Goal: Find specific page/section: Find specific page/section

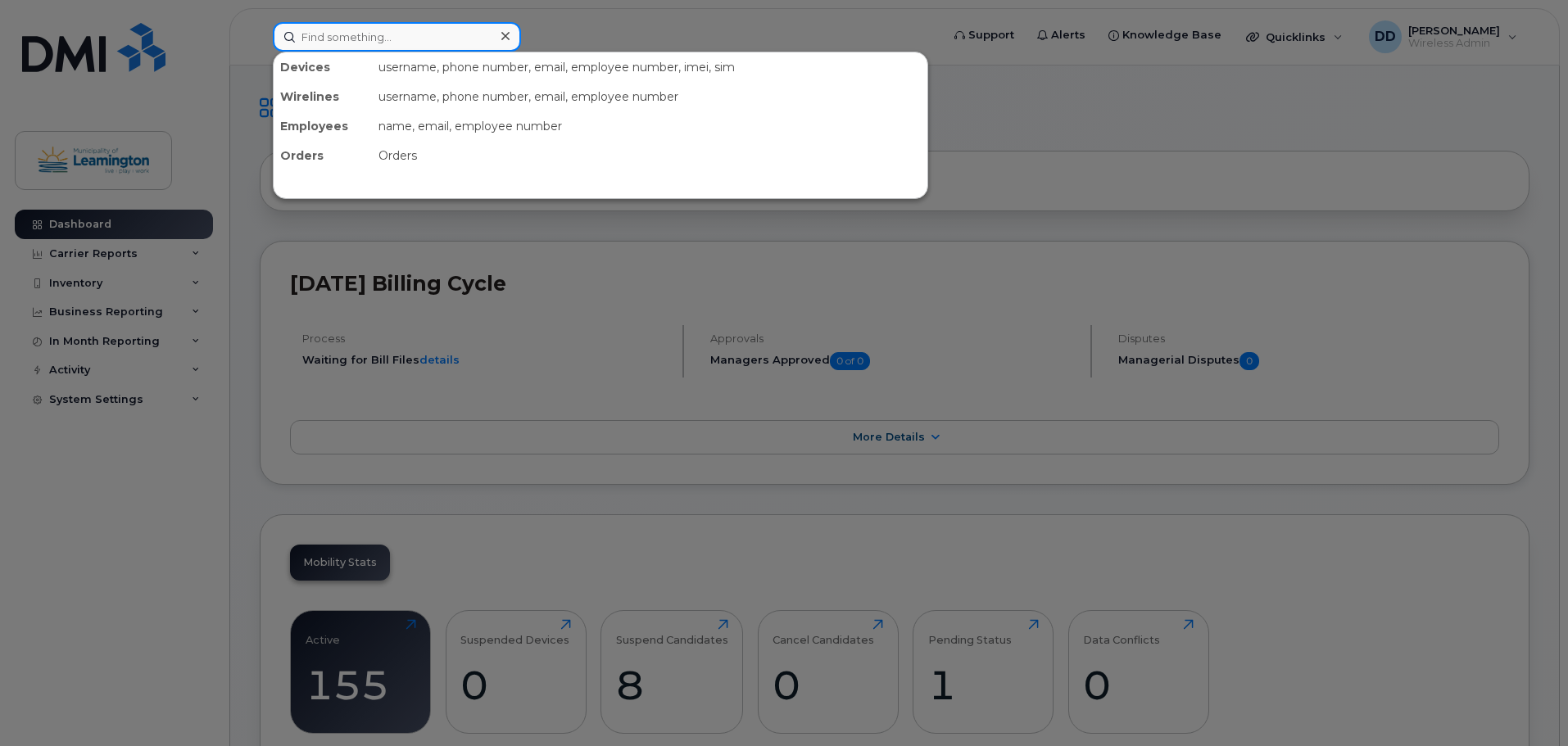
click at [313, 32] on input at bounding box center [397, 37] width 248 height 29
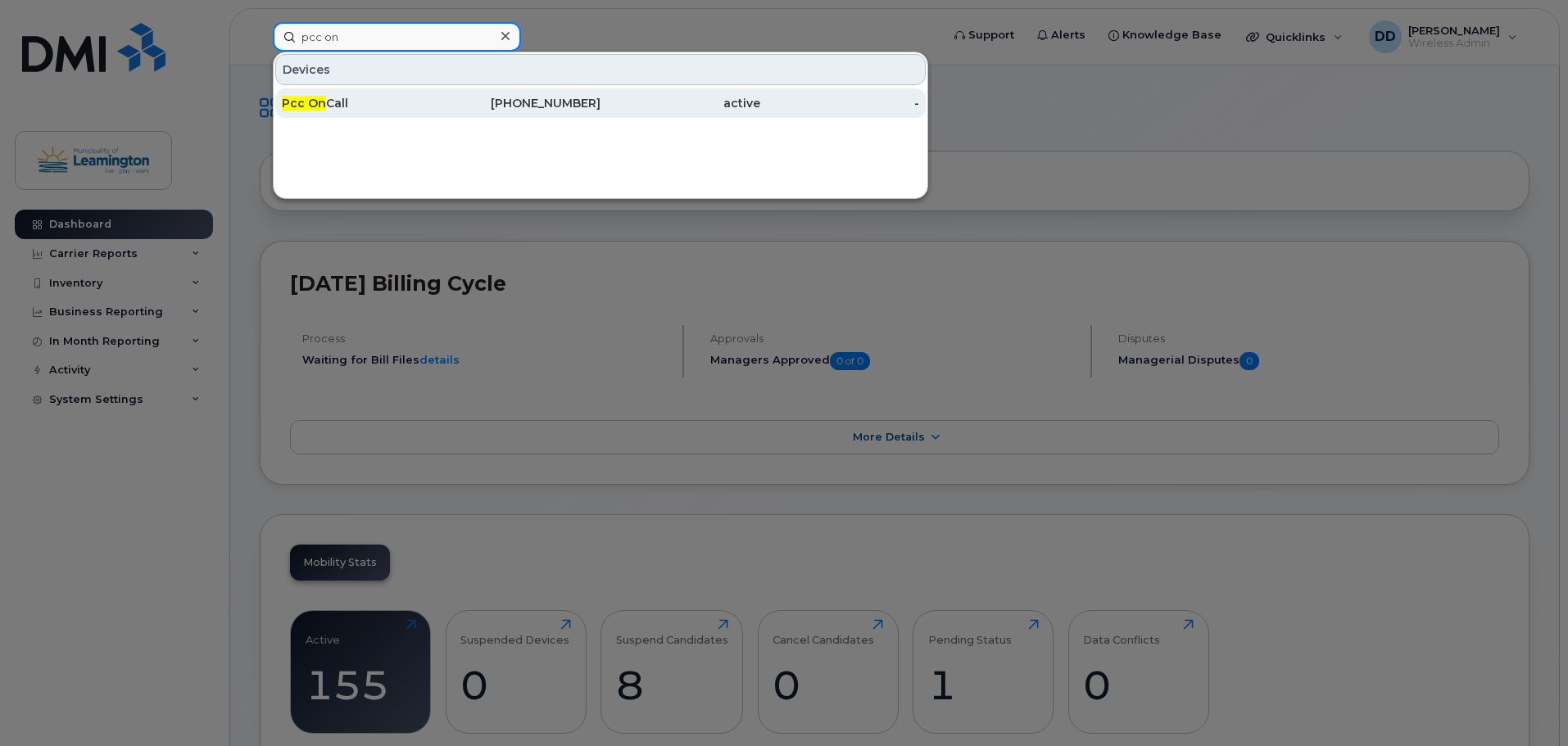
type input "pcc on"
click at [315, 108] on span "Pcc On" at bounding box center [303, 102] width 44 height 15
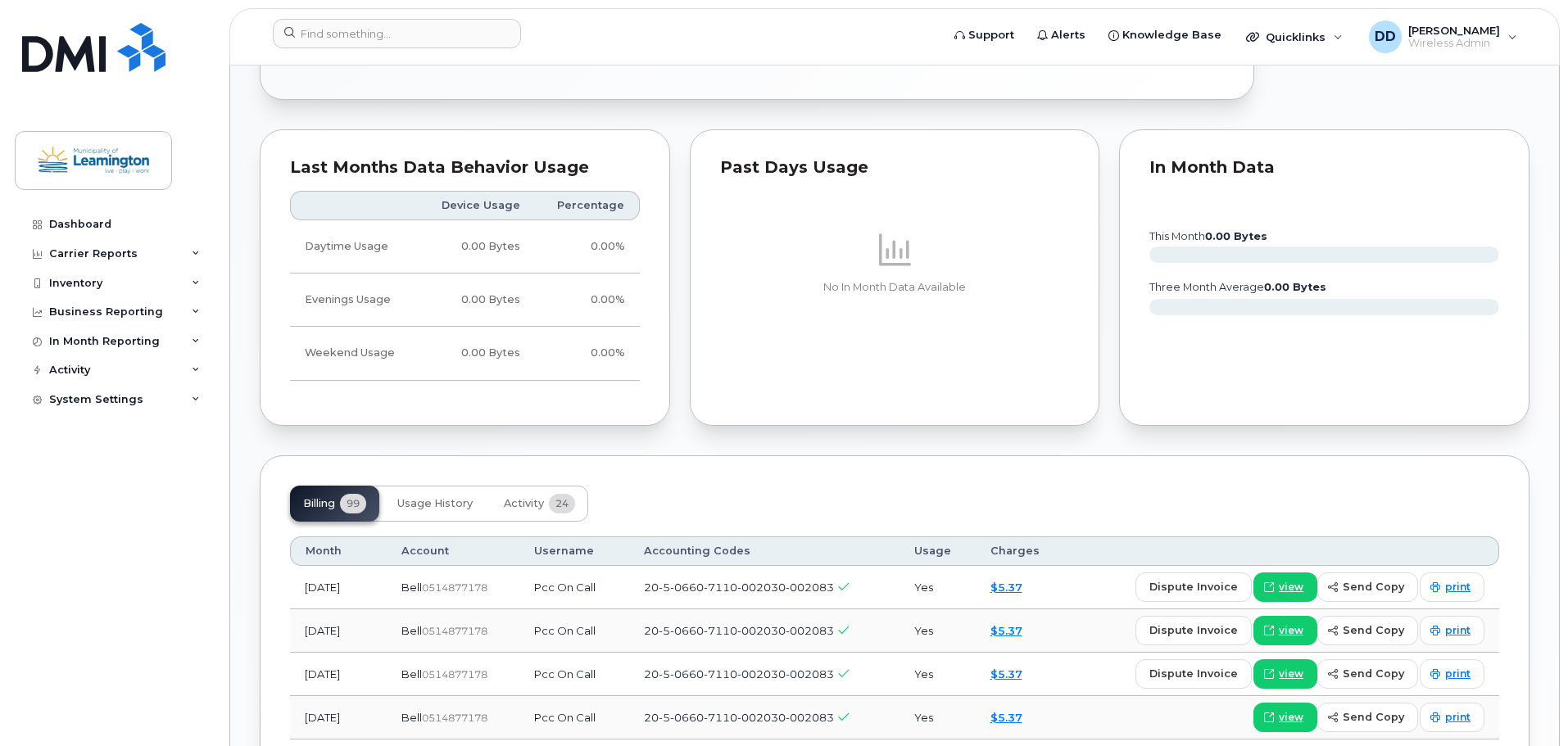
scroll to position [958, 0]
click at [1299, 584] on span "view" at bounding box center [1290, 586] width 24 height 15
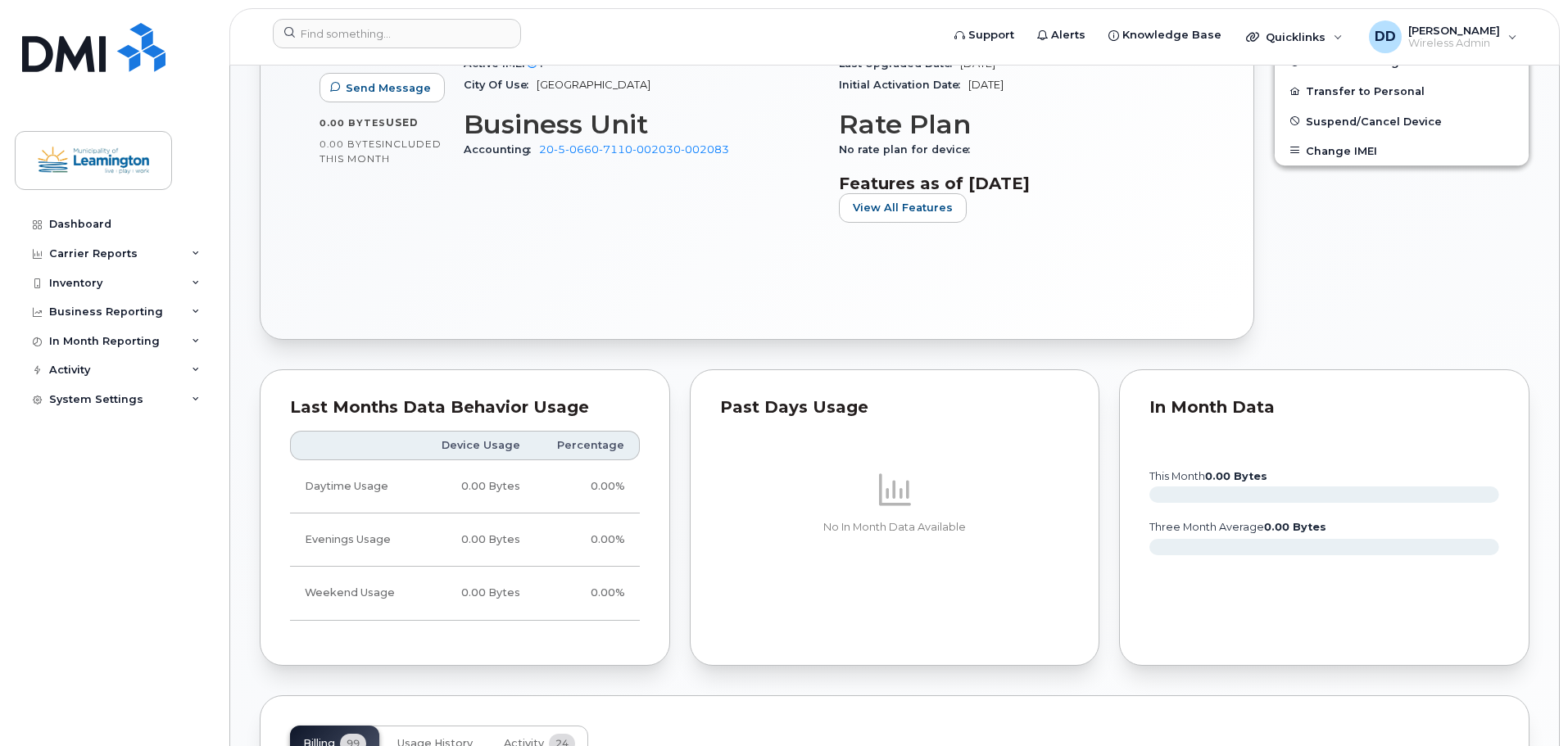
scroll to position [548, 0]
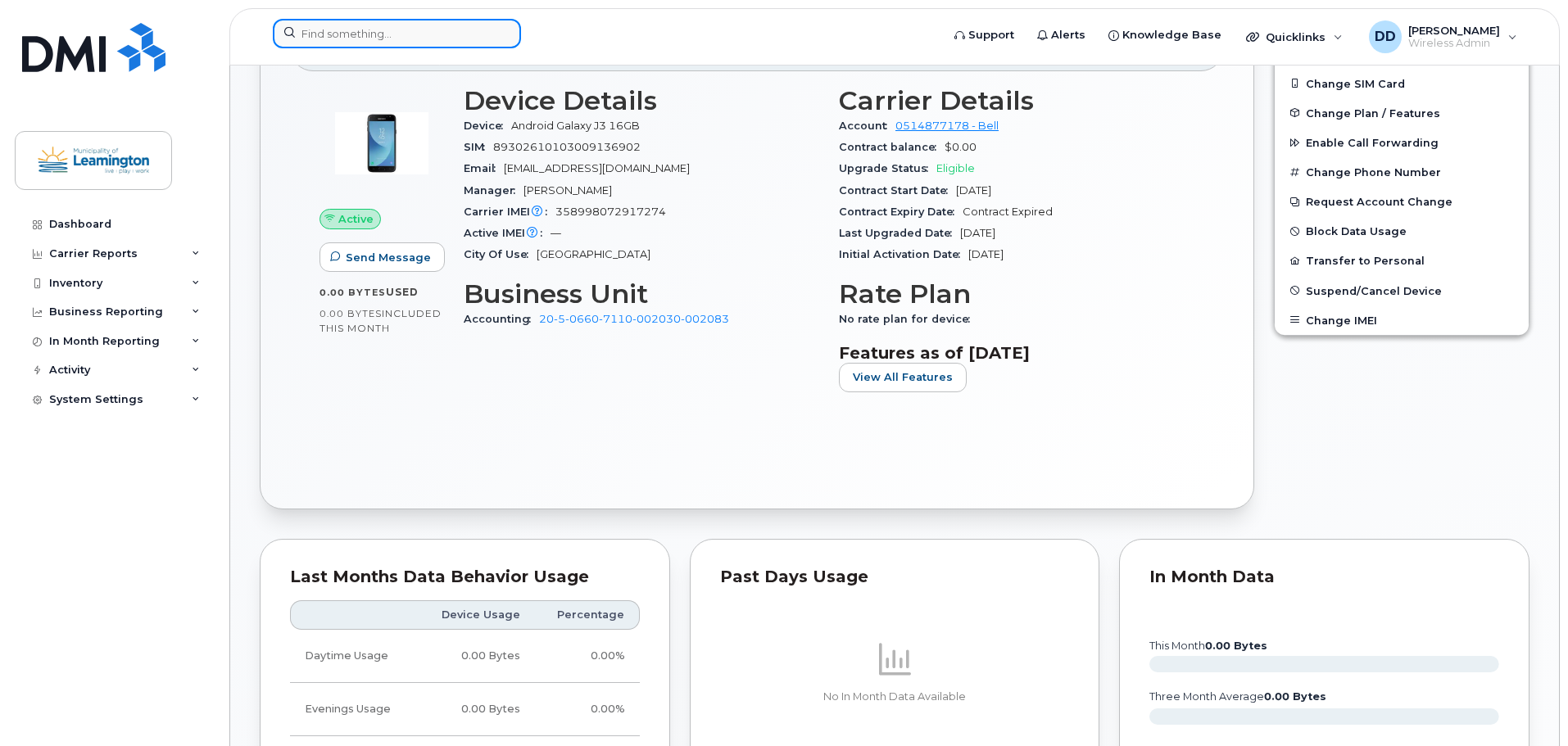
click at [411, 38] on input at bounding box center [397, 33] width 248 height 29
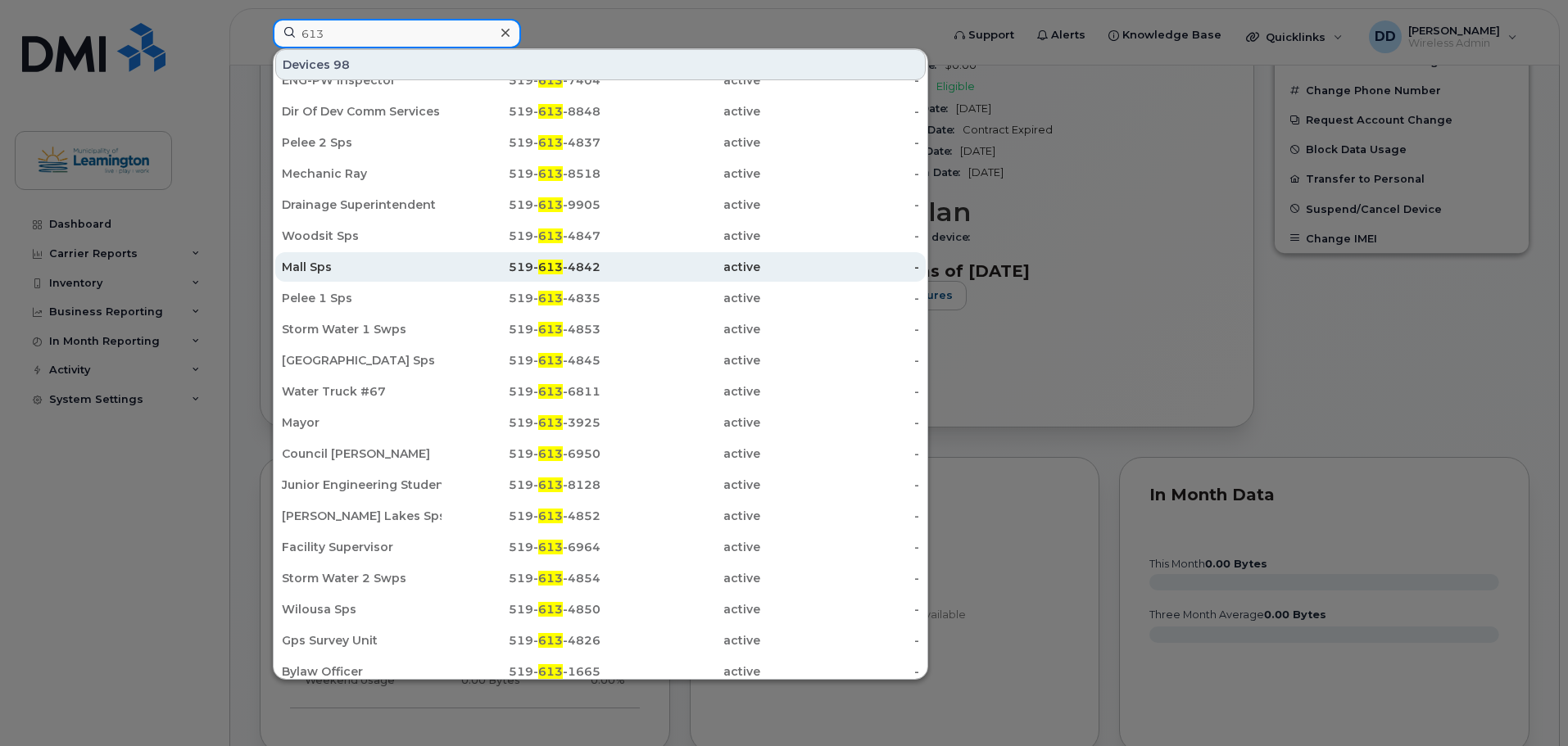
scroll to position [28, 0]
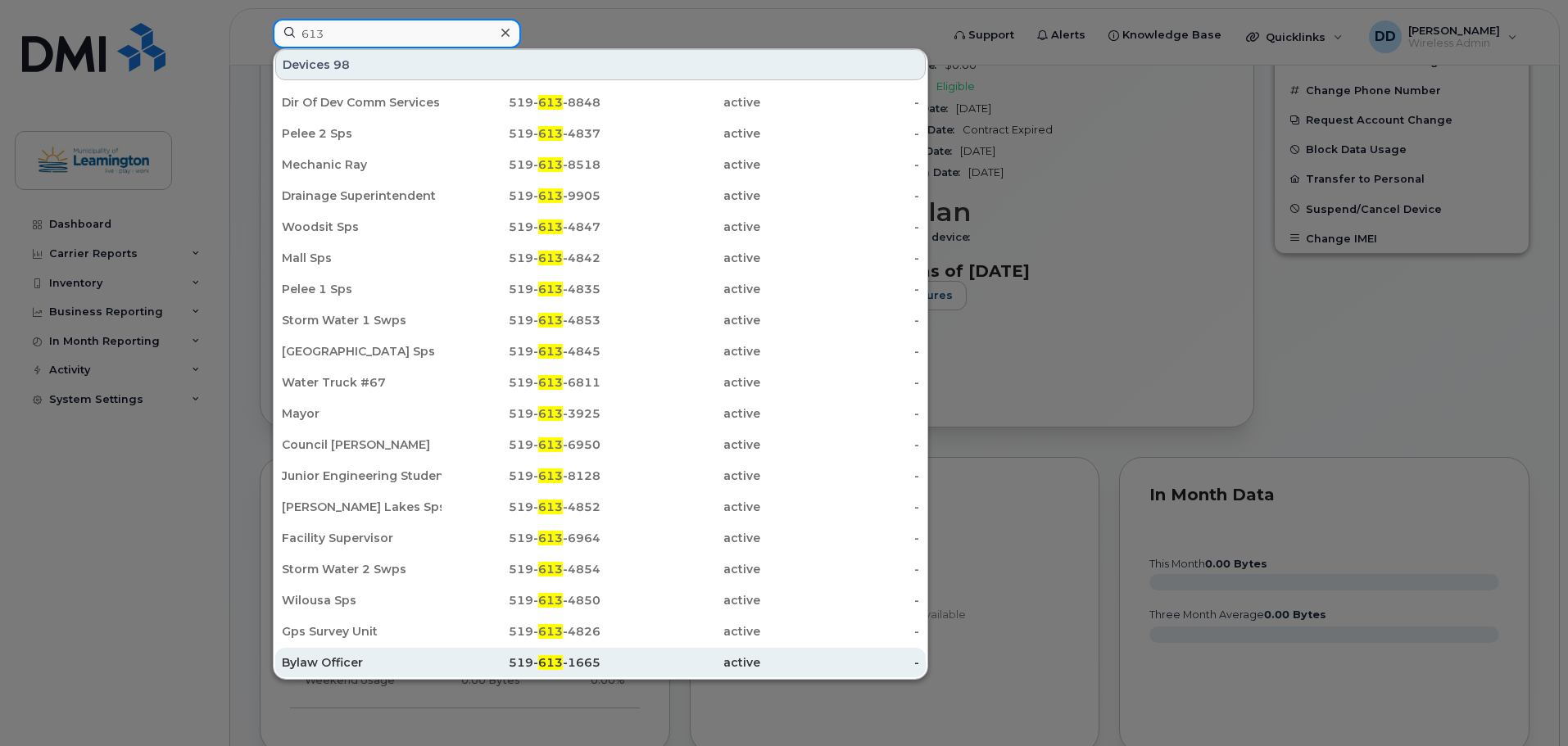
type input "613"
click at [558, 656] on span "613" at bounding box center [550, 662] width 24 height 15
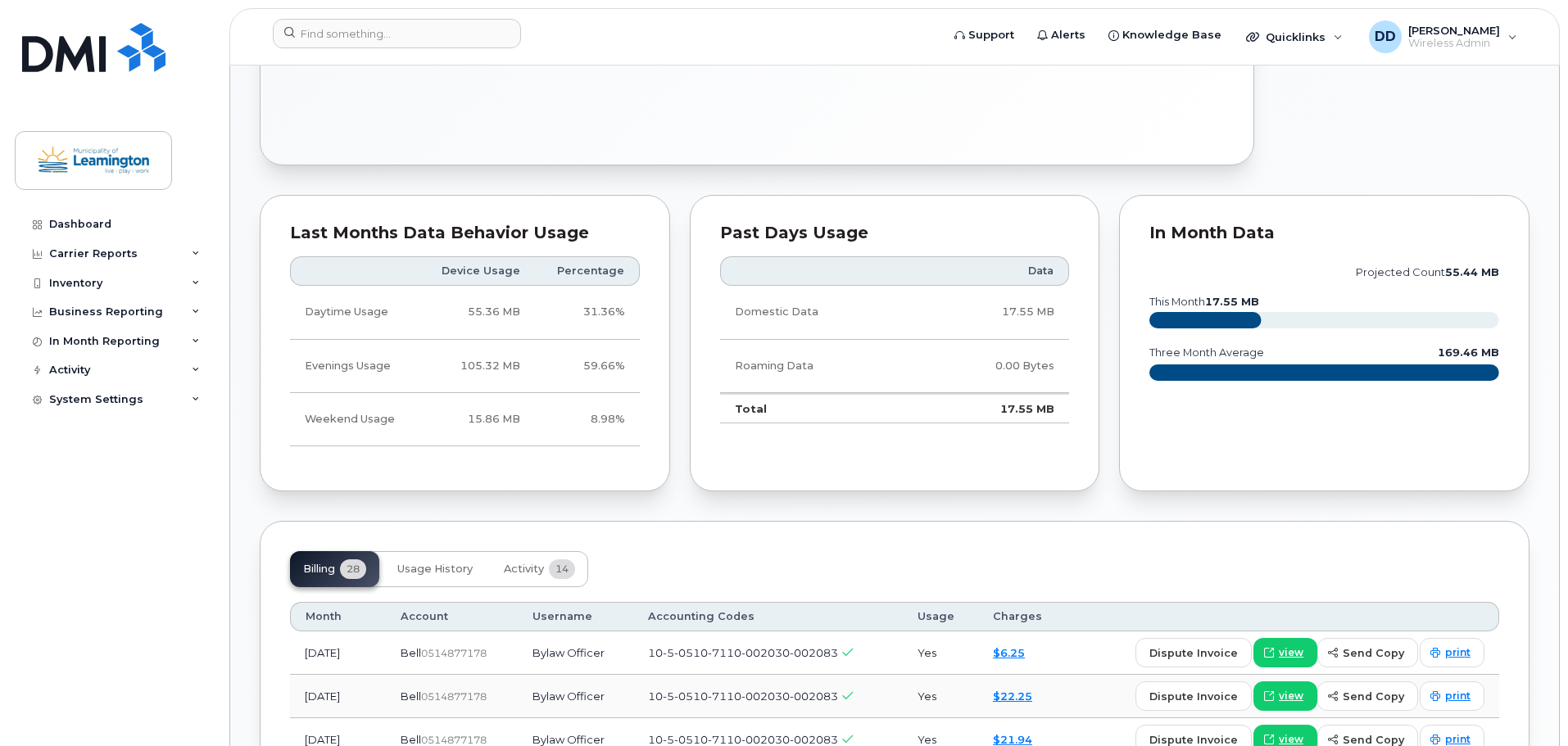
scroll to position [737, 0]
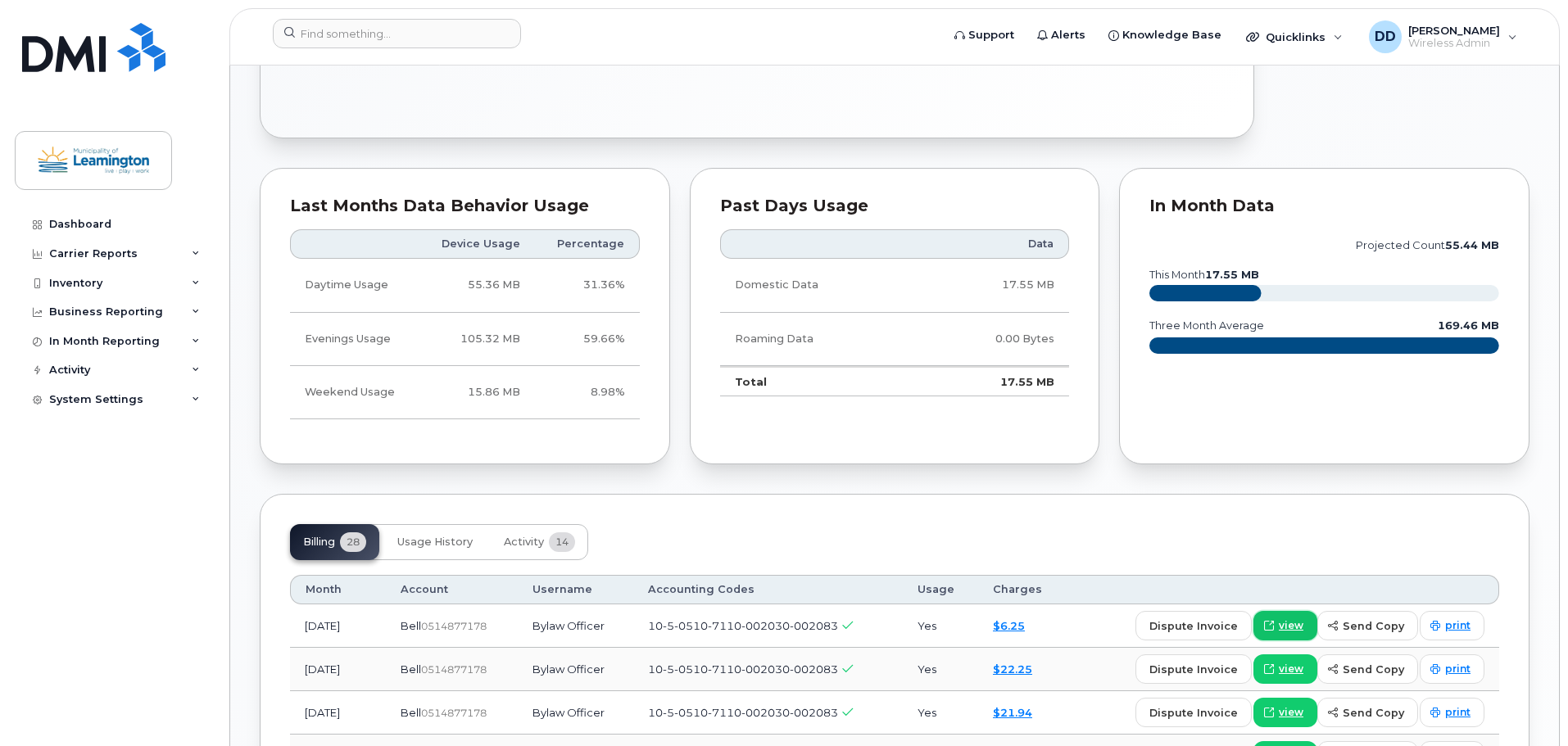
click at [1285, 626] on span "view" at bounding box center [1290, 625] width 24 height 15
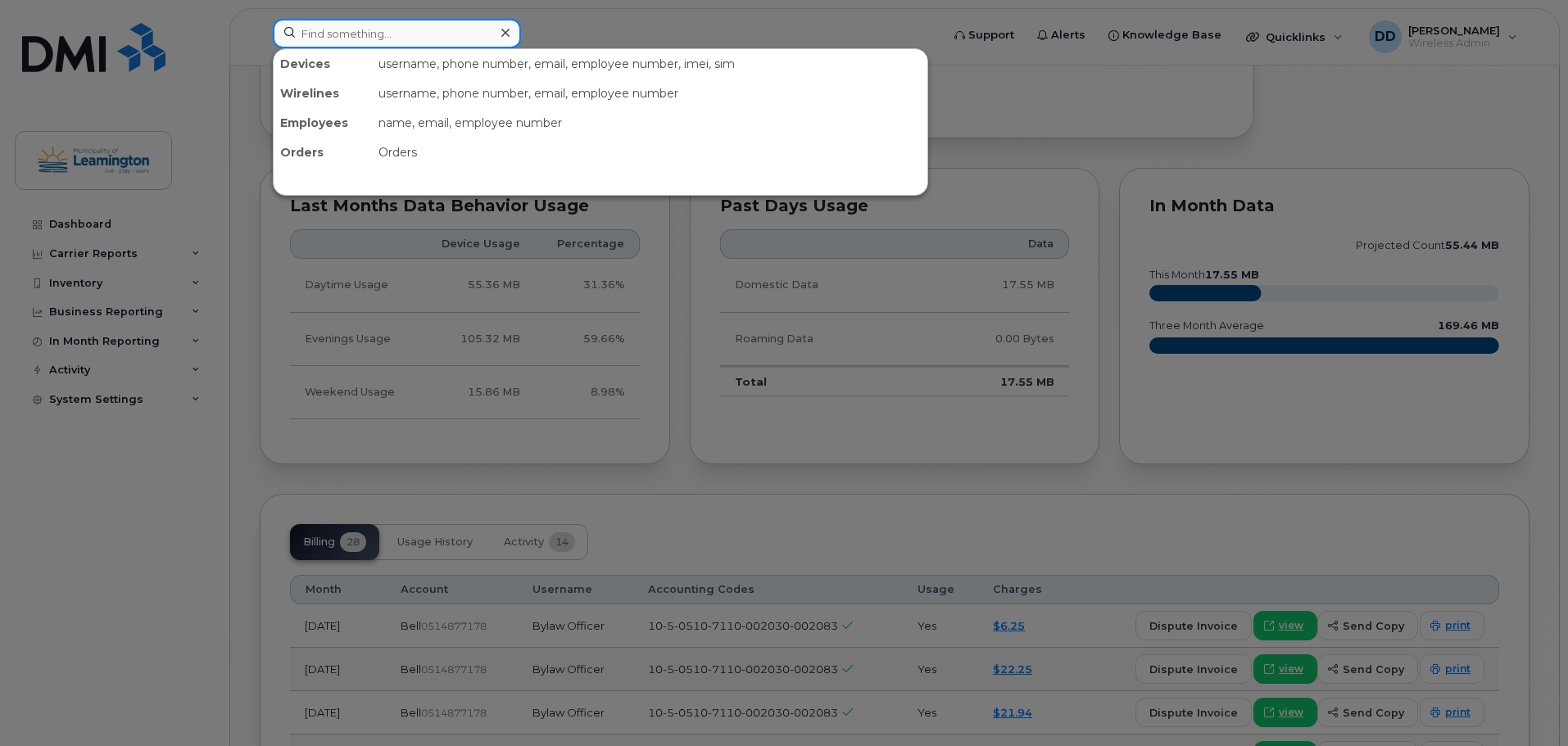
click at [375, 42] on input at bounding box center [397, 33] width 248 height 29
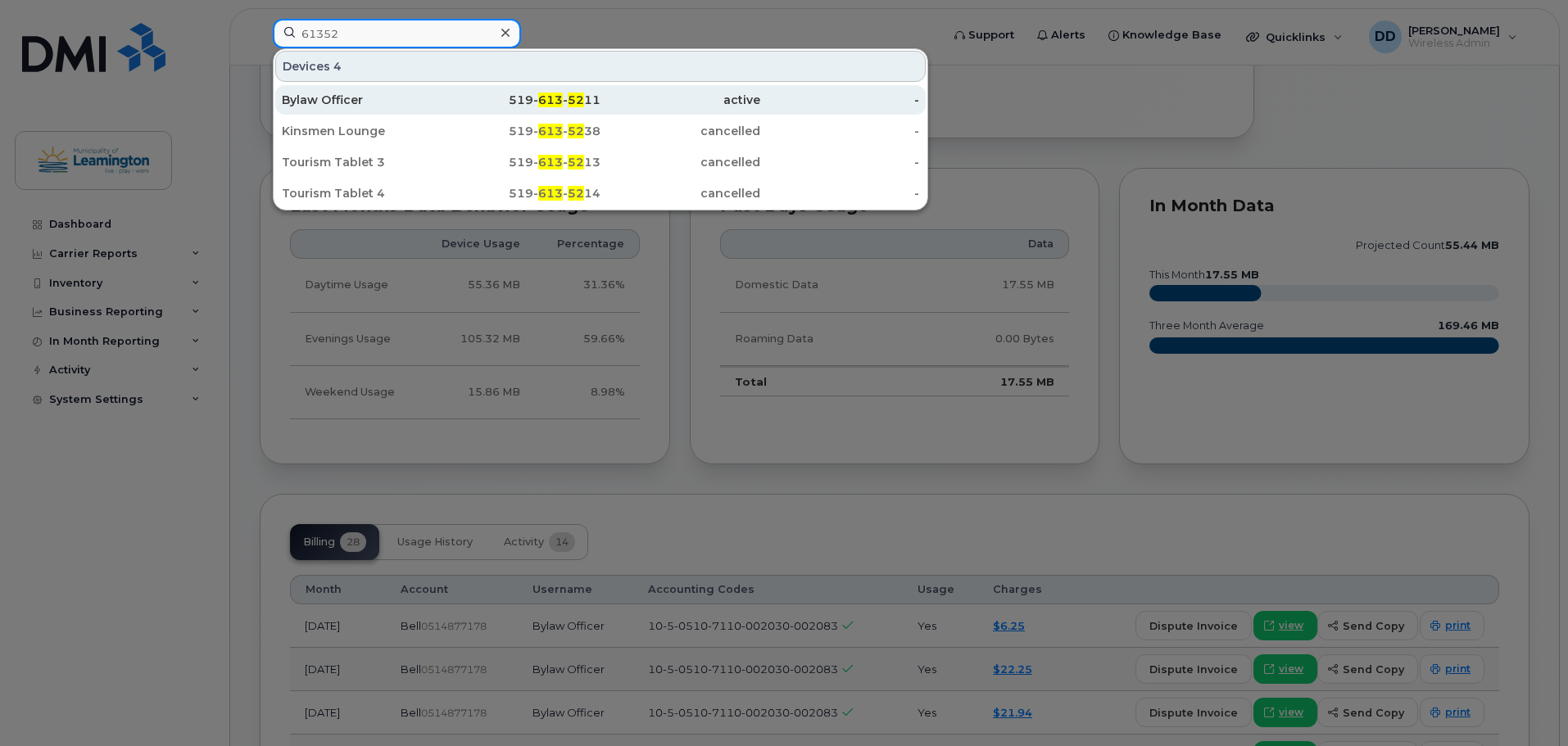
type input "61352"
click at [340, 102] on div "Bylaw Officer" at bounding box center [362, 99] width 160 height 17
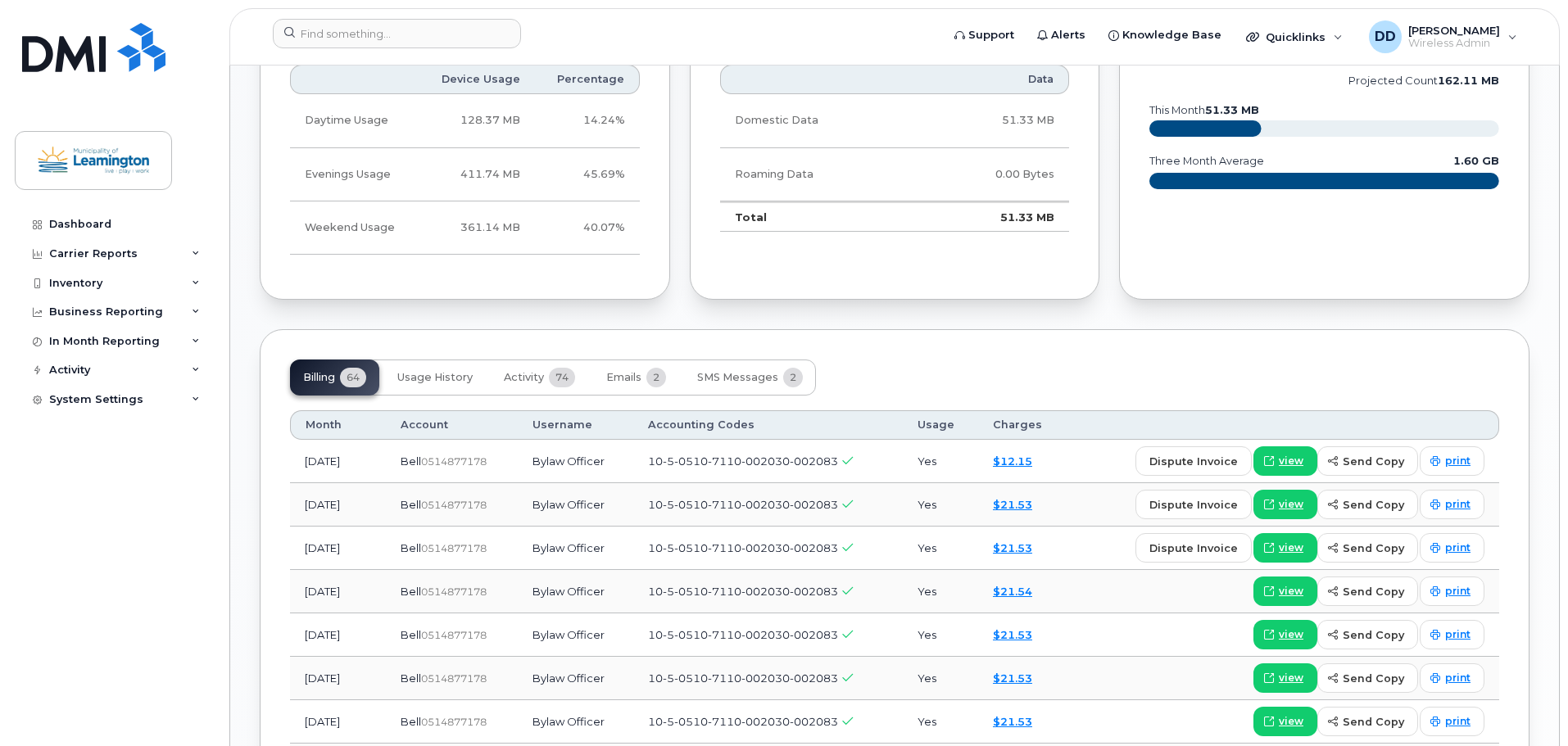
scroll to position [982, 0]
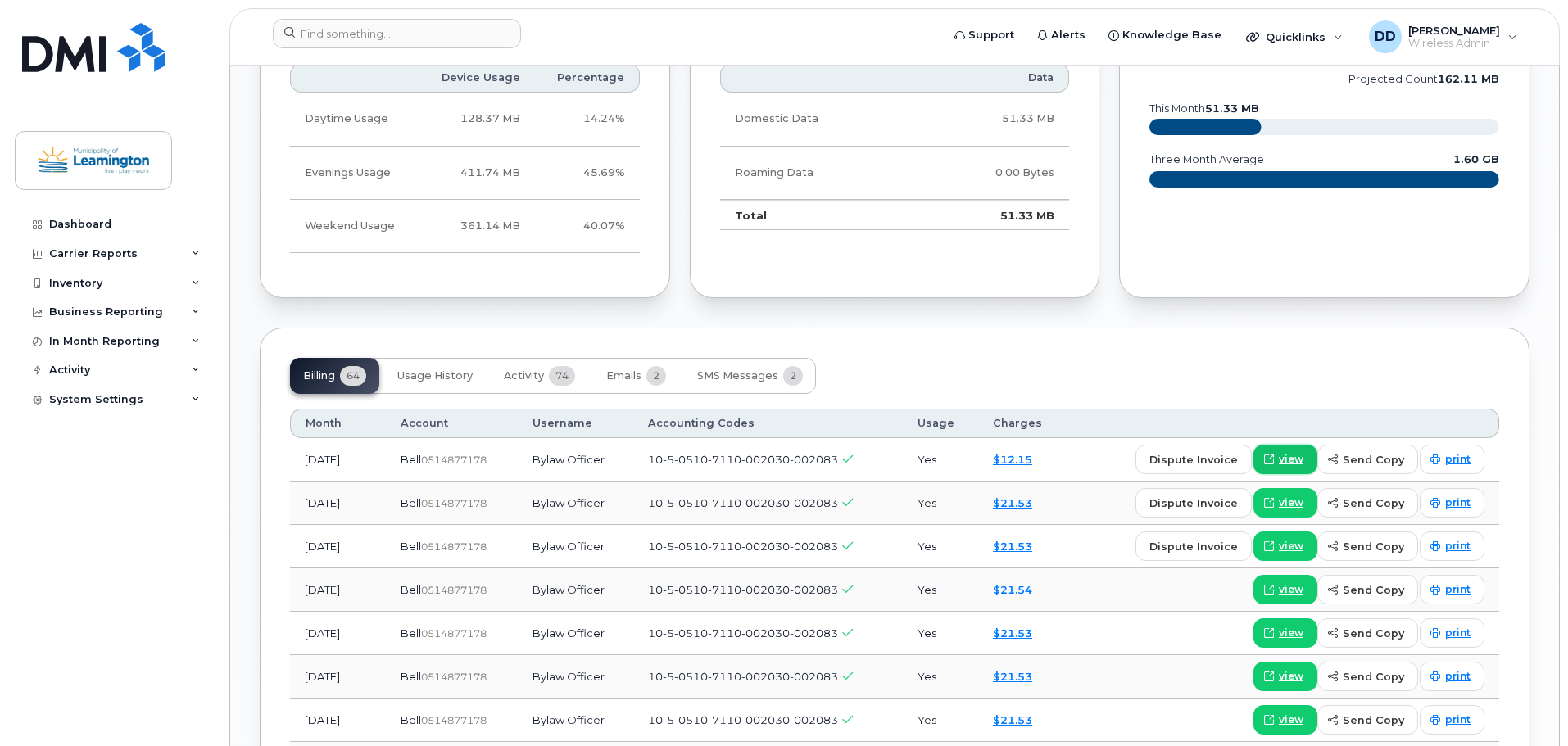
click at [1286, 459] on span "view" at bounding box center [1290, 458] width 24 height 15
click at [441, 33] on input at bounding box center [397, 33] width 248 height 29
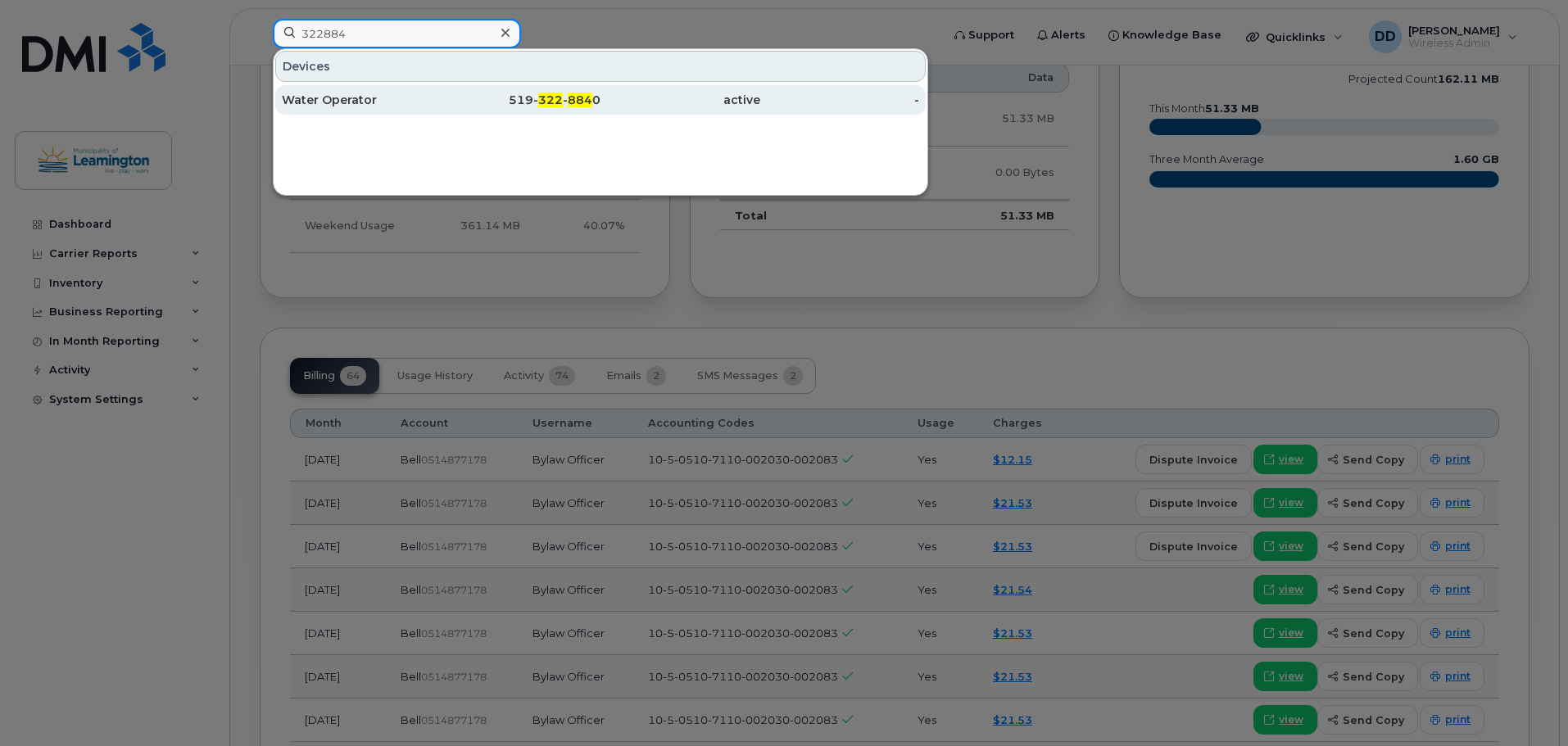
type input "322884"
click at [341, 98] on div "Water Operator" at bounding box center [362, 99] width 160 height 17
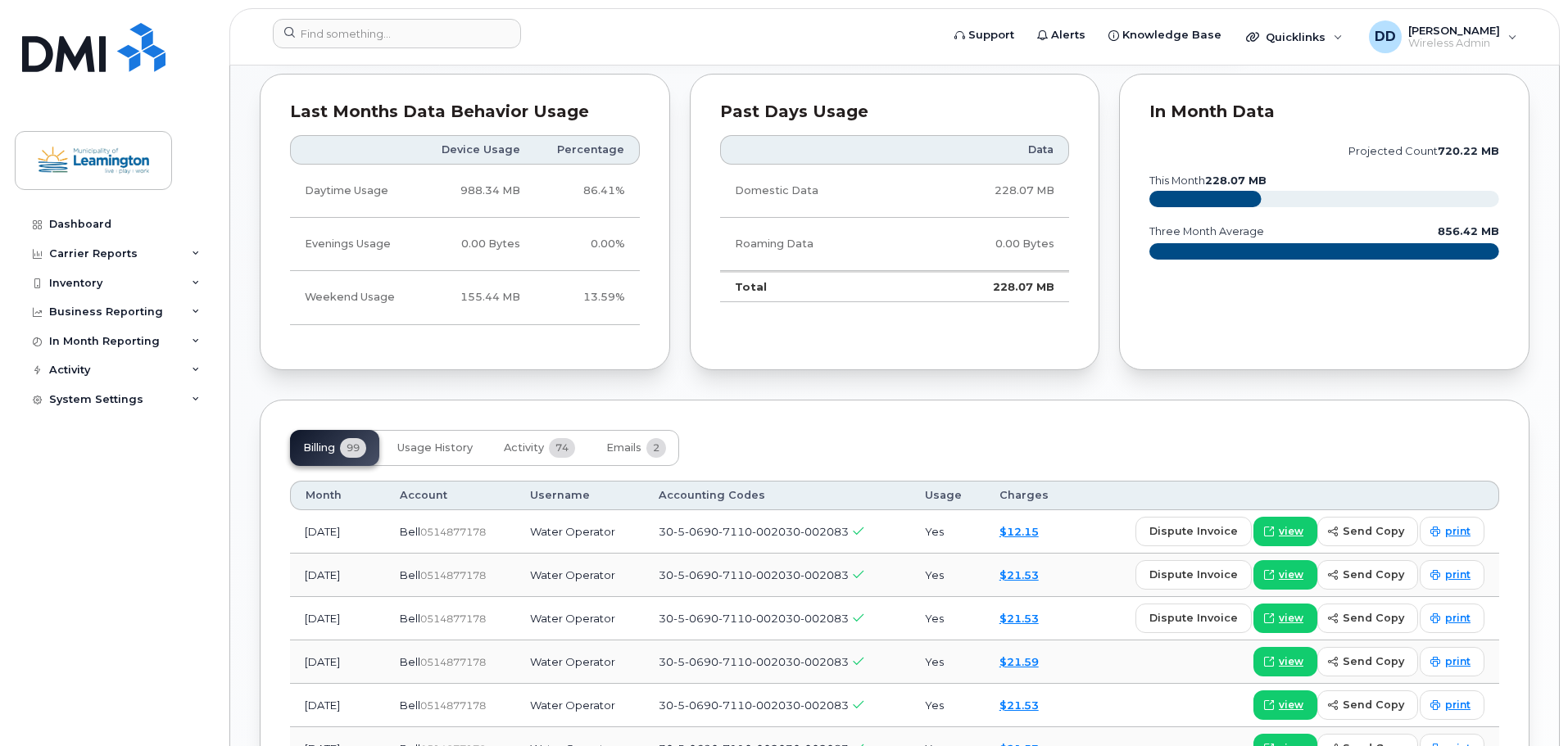
scroll to position [1040, 0]
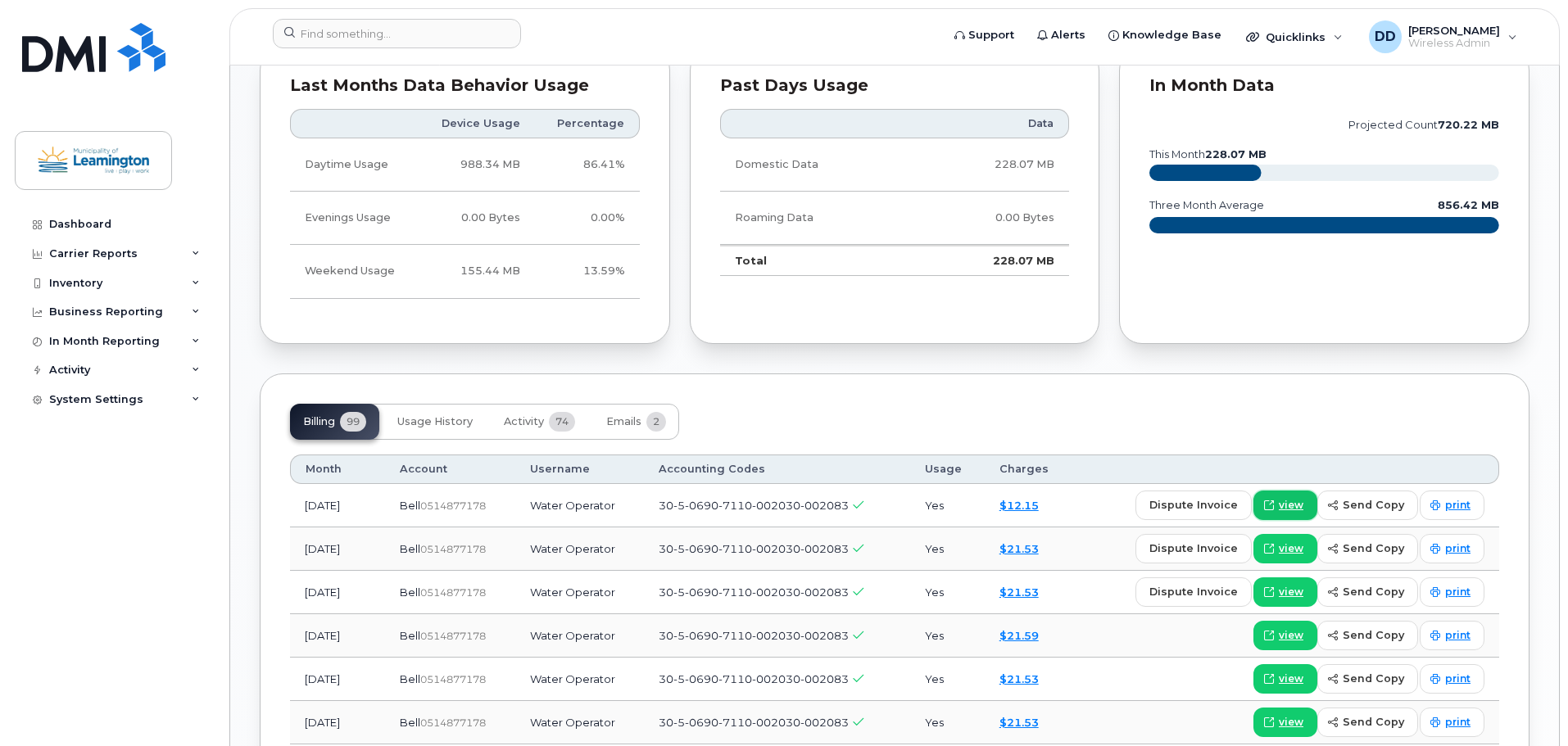
click at [1294, 504] on span "view" at bounding box center [1290, 504] width 24 height 15
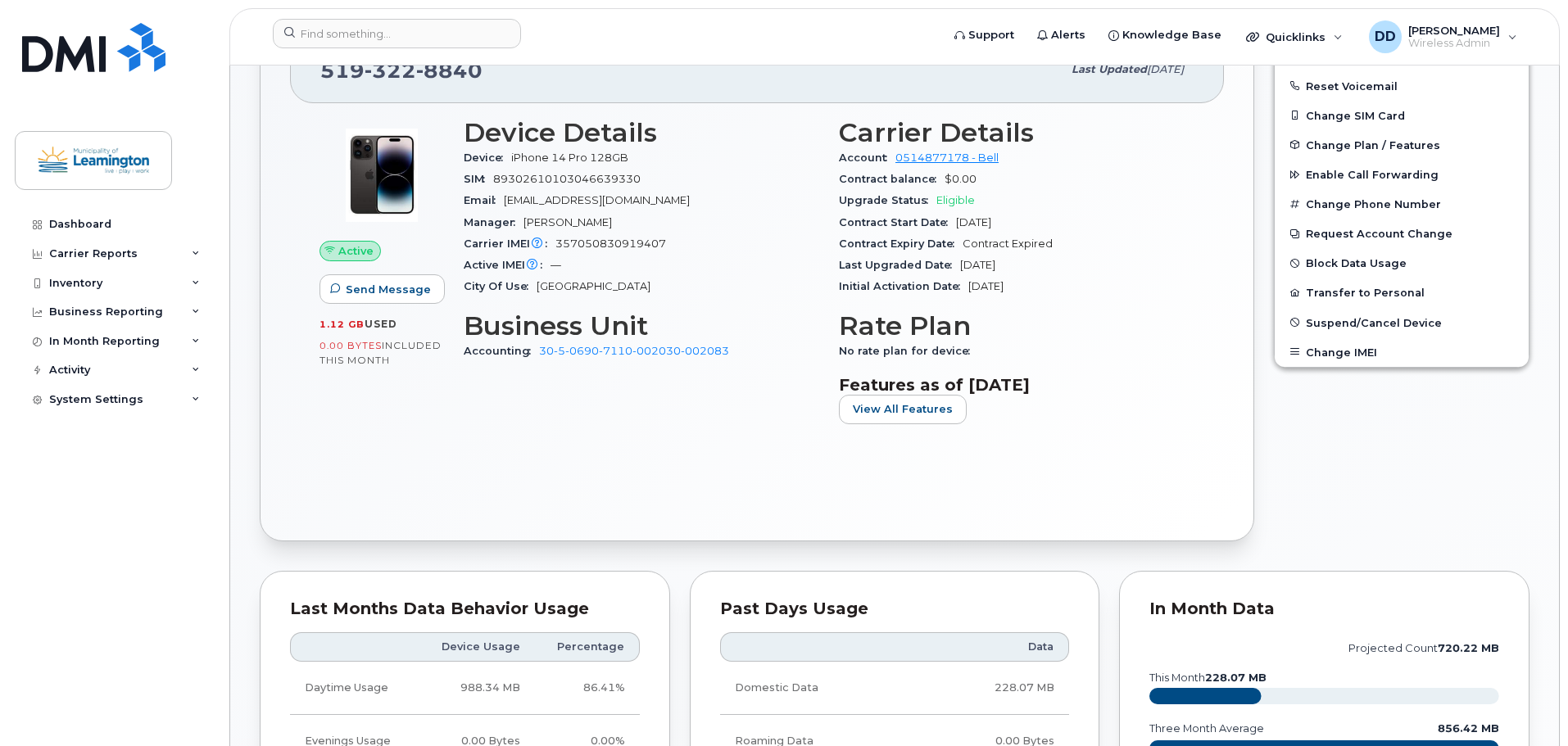
scroll to position [303, 0]
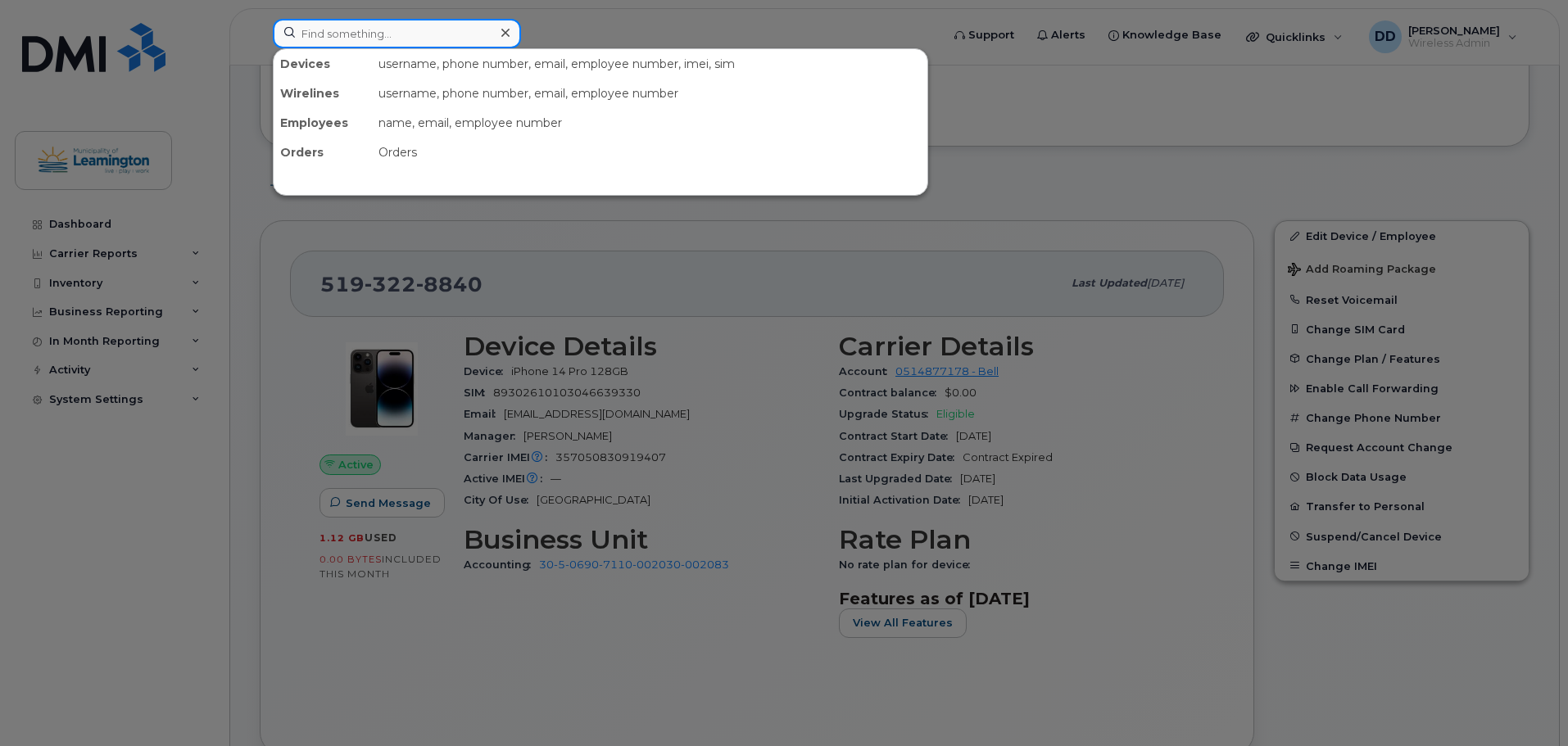
click at [378, 29] on input at bounding box center [397, 33] width 248 height 29
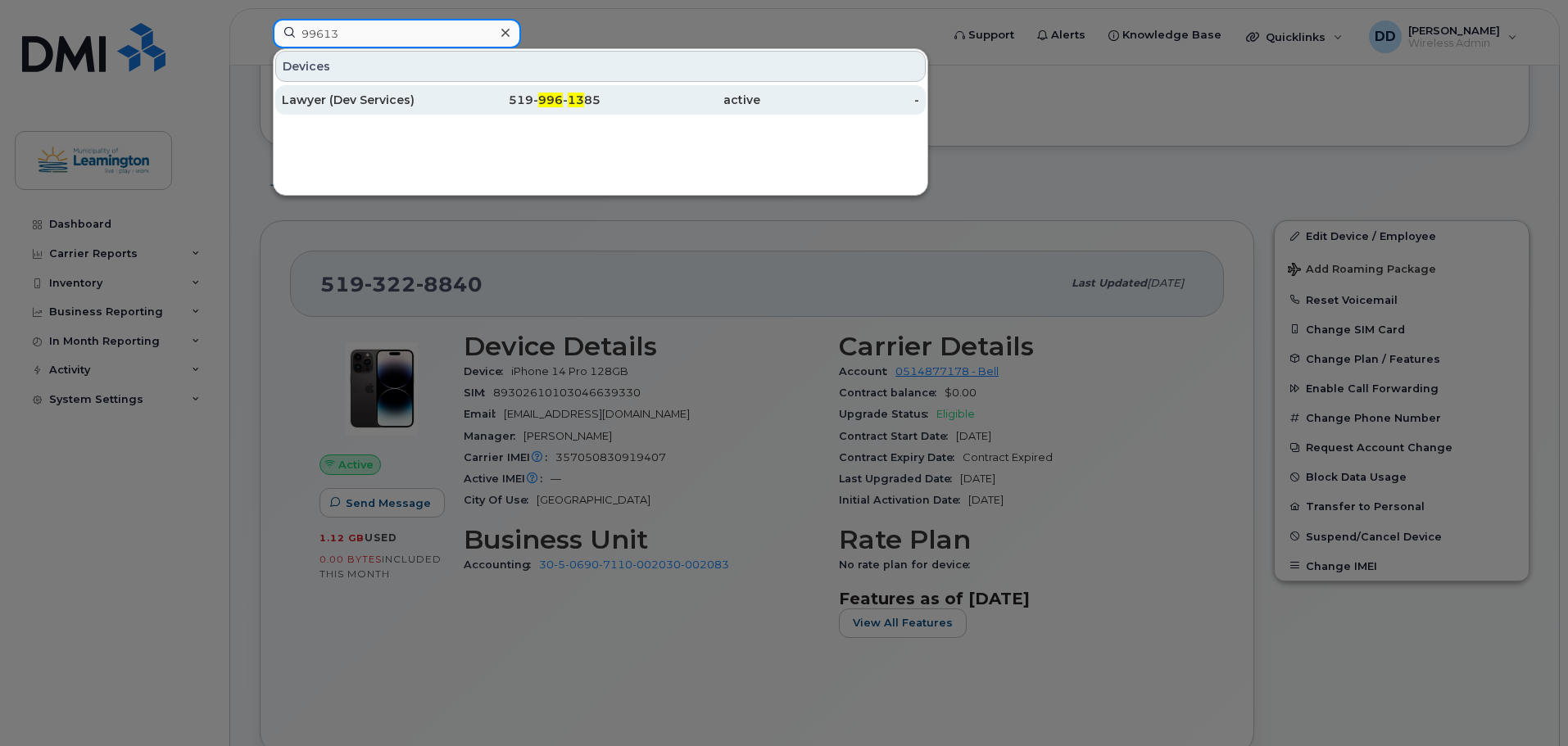
type input "99613"
click at [336, 99] on div "Lawyer (Dev Services)" at bounding box center [362, 99] width 160 height 17
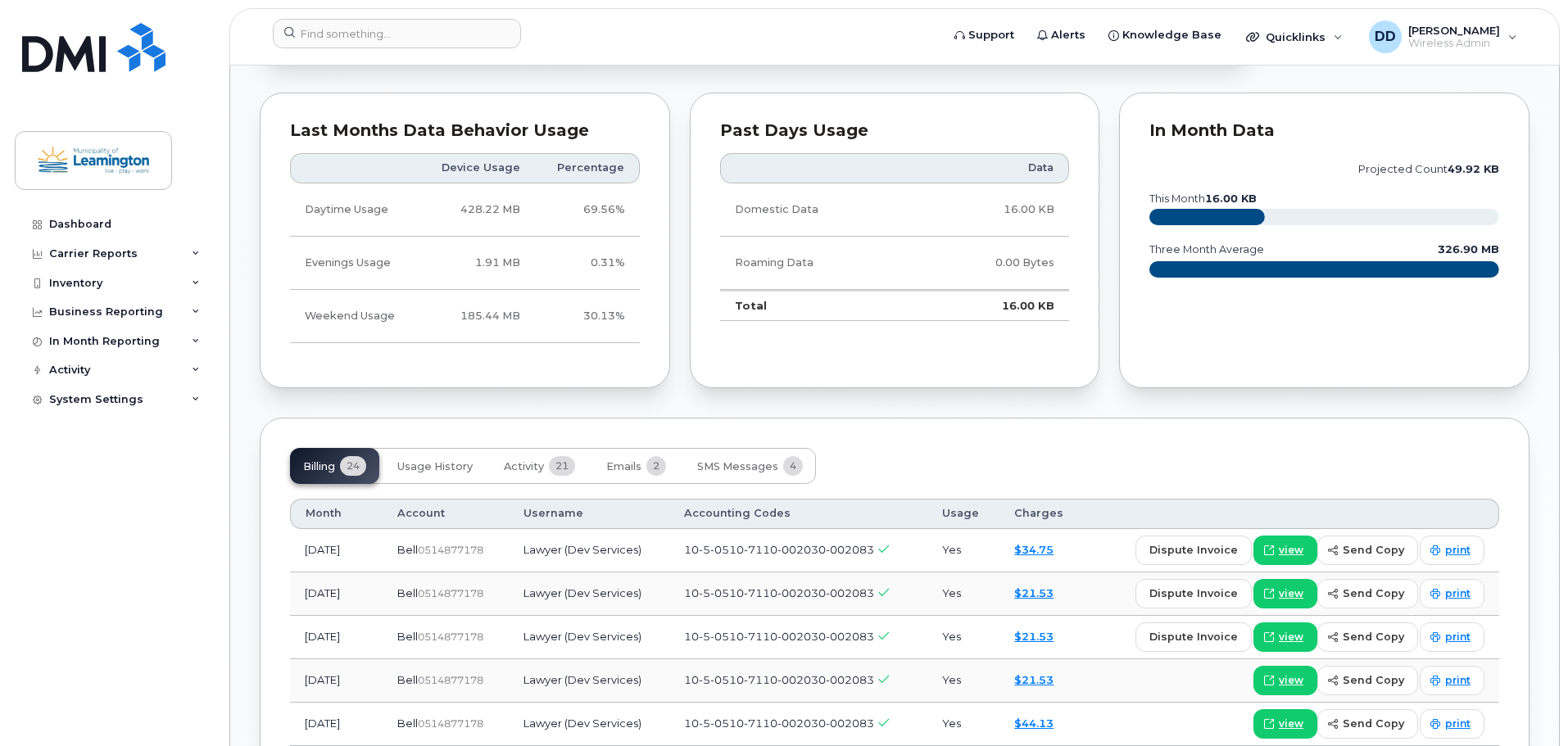
scroll to position [982, 0]
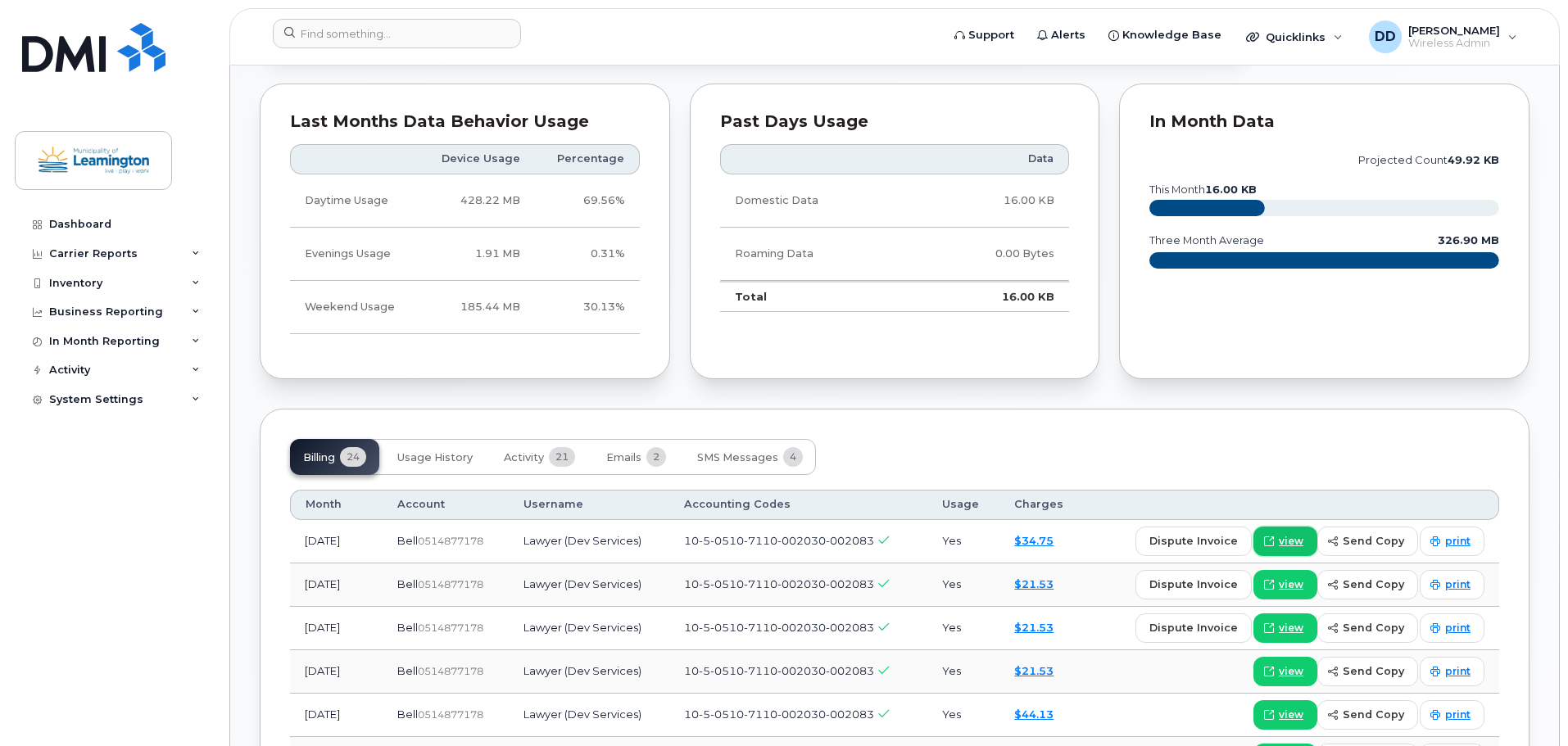
click at [1304, 542] on span "view" at bounding box center [1290, 540] width 24 height 15
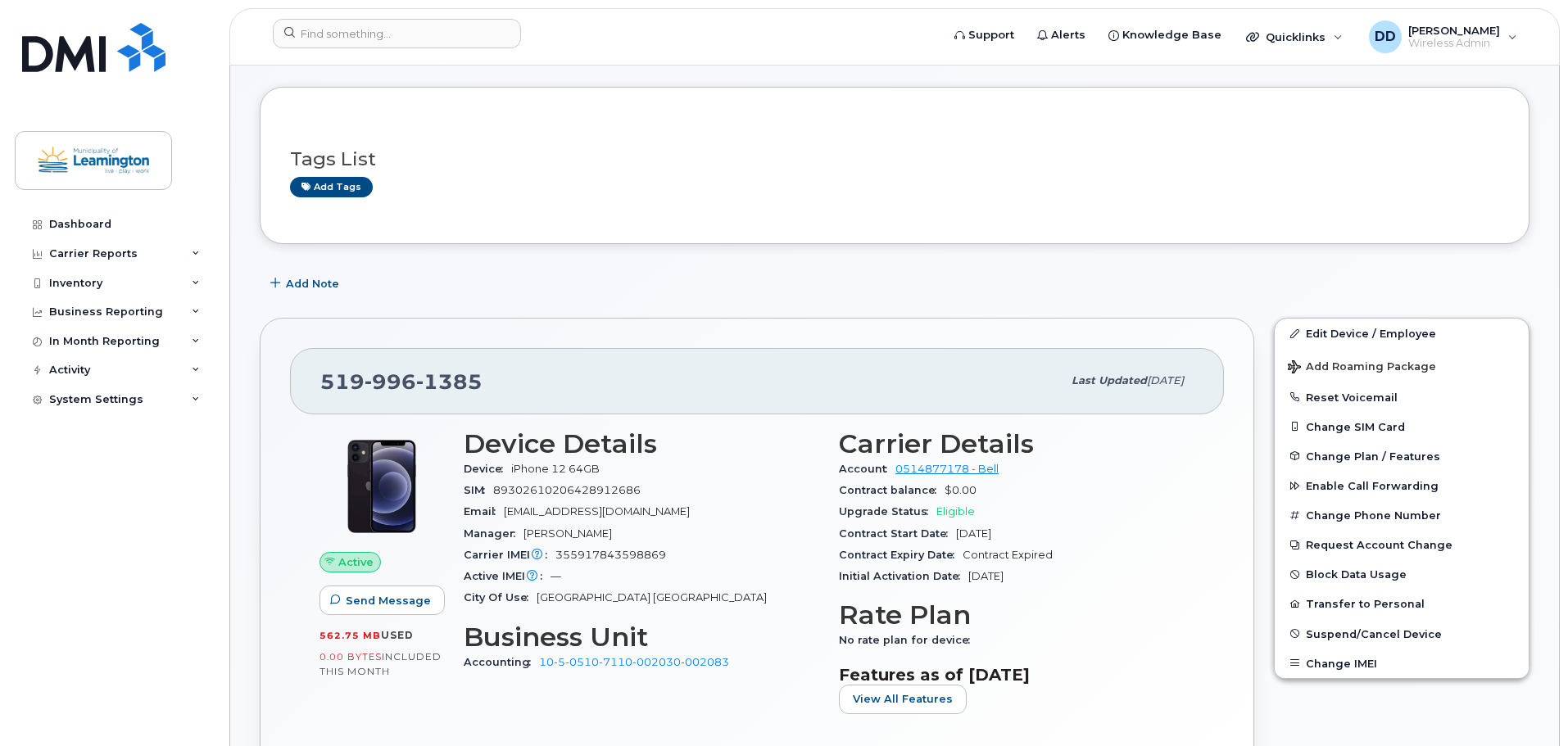
scroll to position [328, 0]
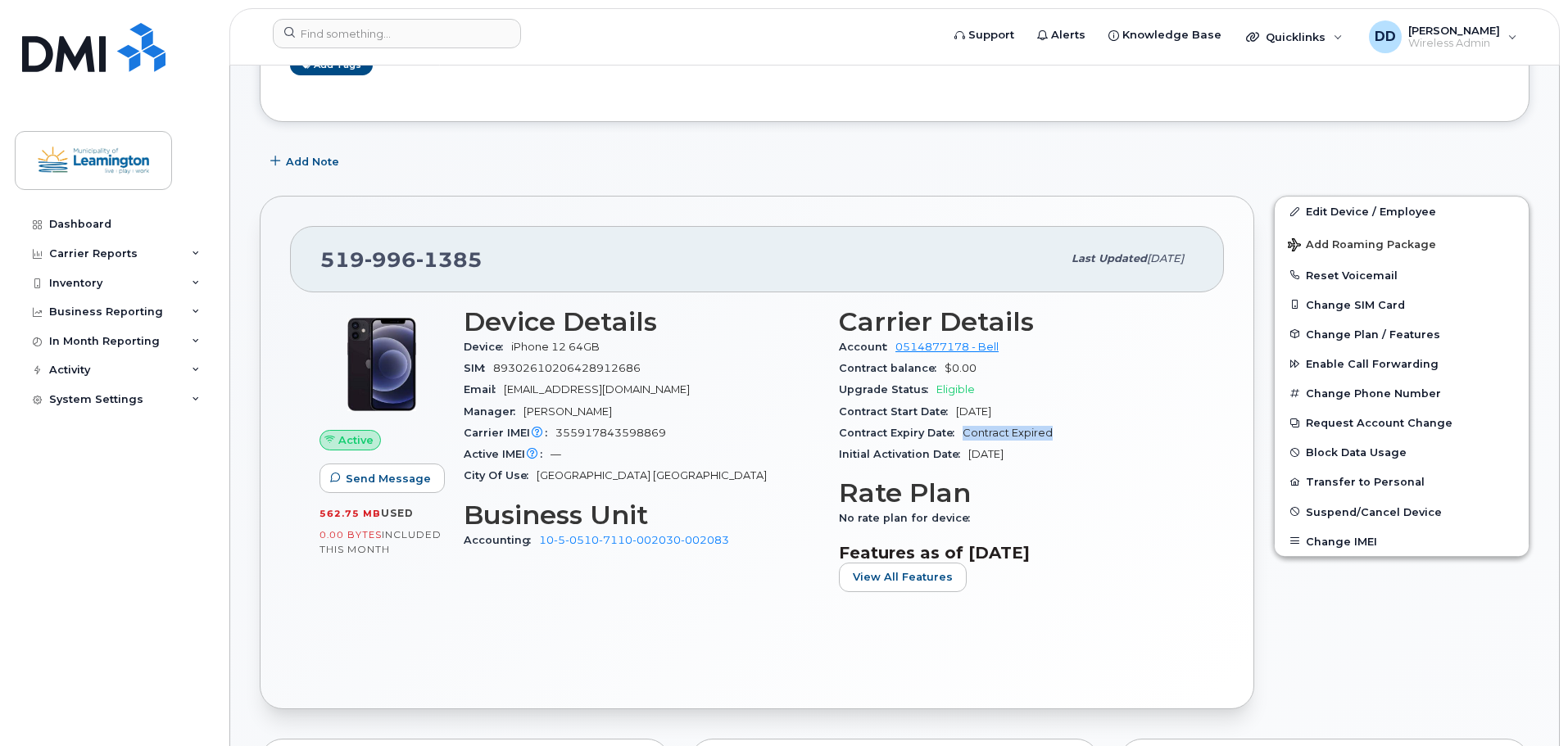
drag, startPoint x: 966, startPoint y: 432, endPoint x: 1049, endPoint y: 435, distance: 83.1
click at [1049, 435] on span "Contract Expired" at bounding box center [1007, 432] width 90 height 13
drag, startPoint x: 959, startPoint y: 411, endPoint x: 1025, endPoint y: 411, distance: 66.0
click at [991, 411] on span "Apr 06, 2022" at bounding box center [974, 412] width 35 height 13
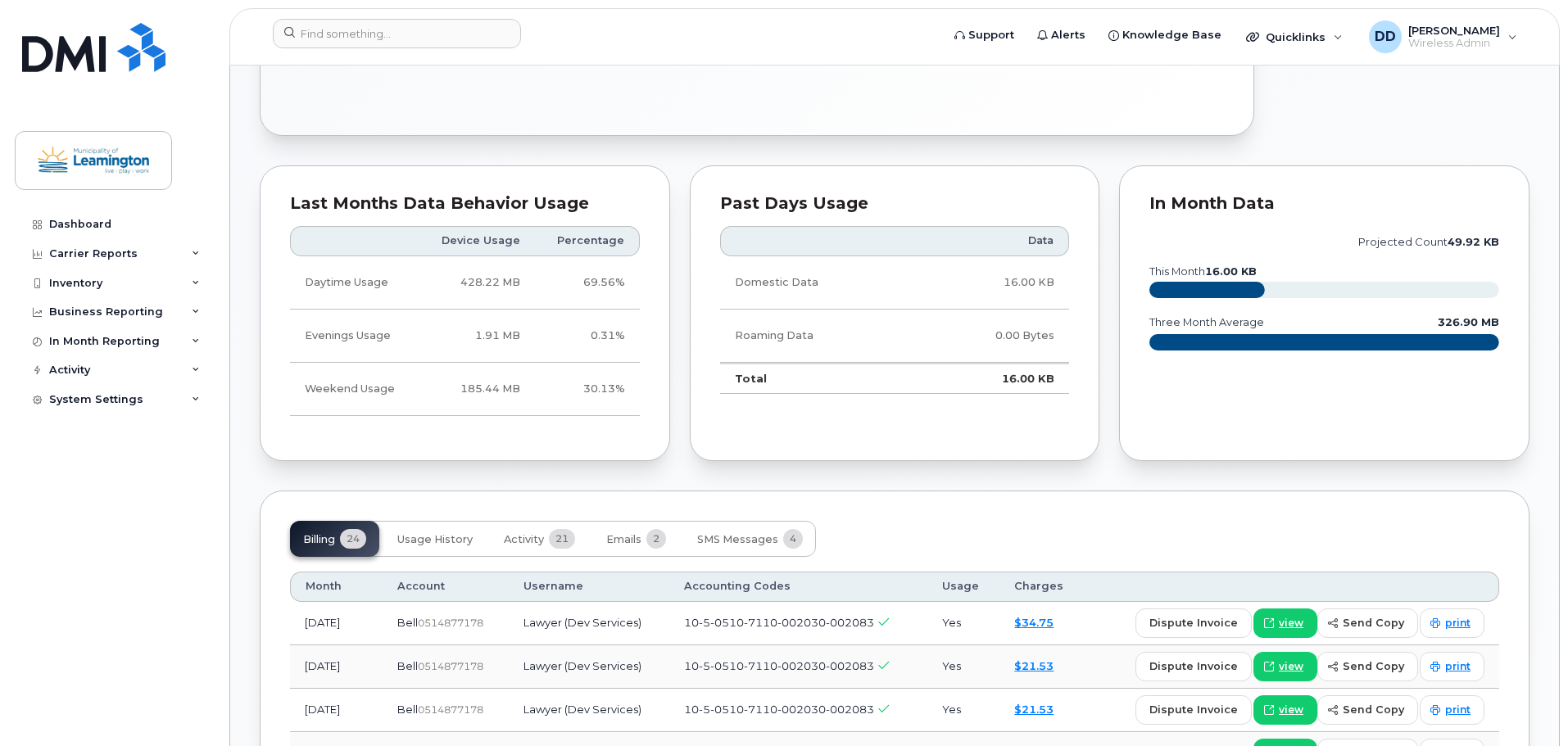
scroll to position [1146, 0]
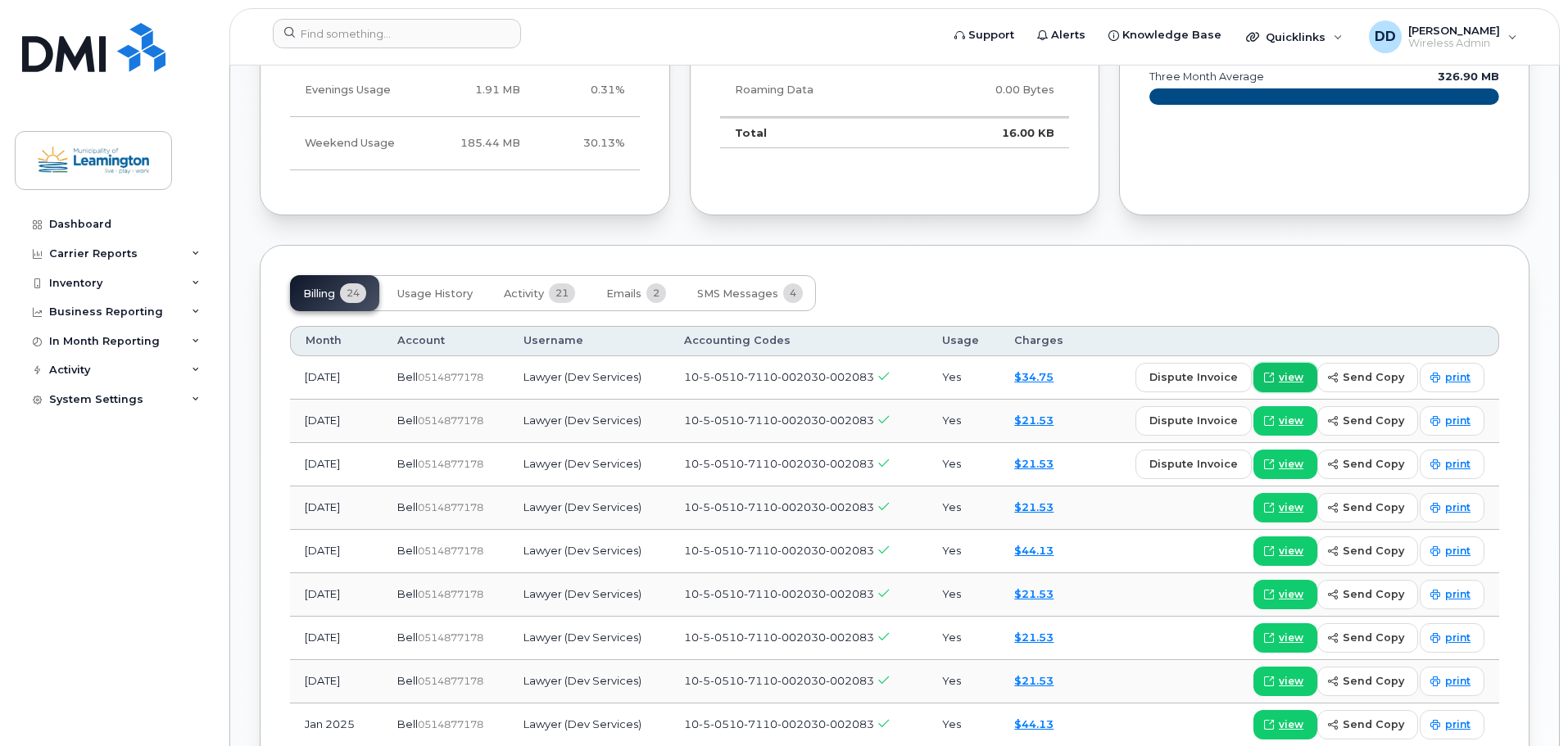
click at [1282, 380] on link "view" at bounding box center [1284, 377] width 63 height 29
click at [423, 31] on input at bounding box center [397, 33] width 248 height 29
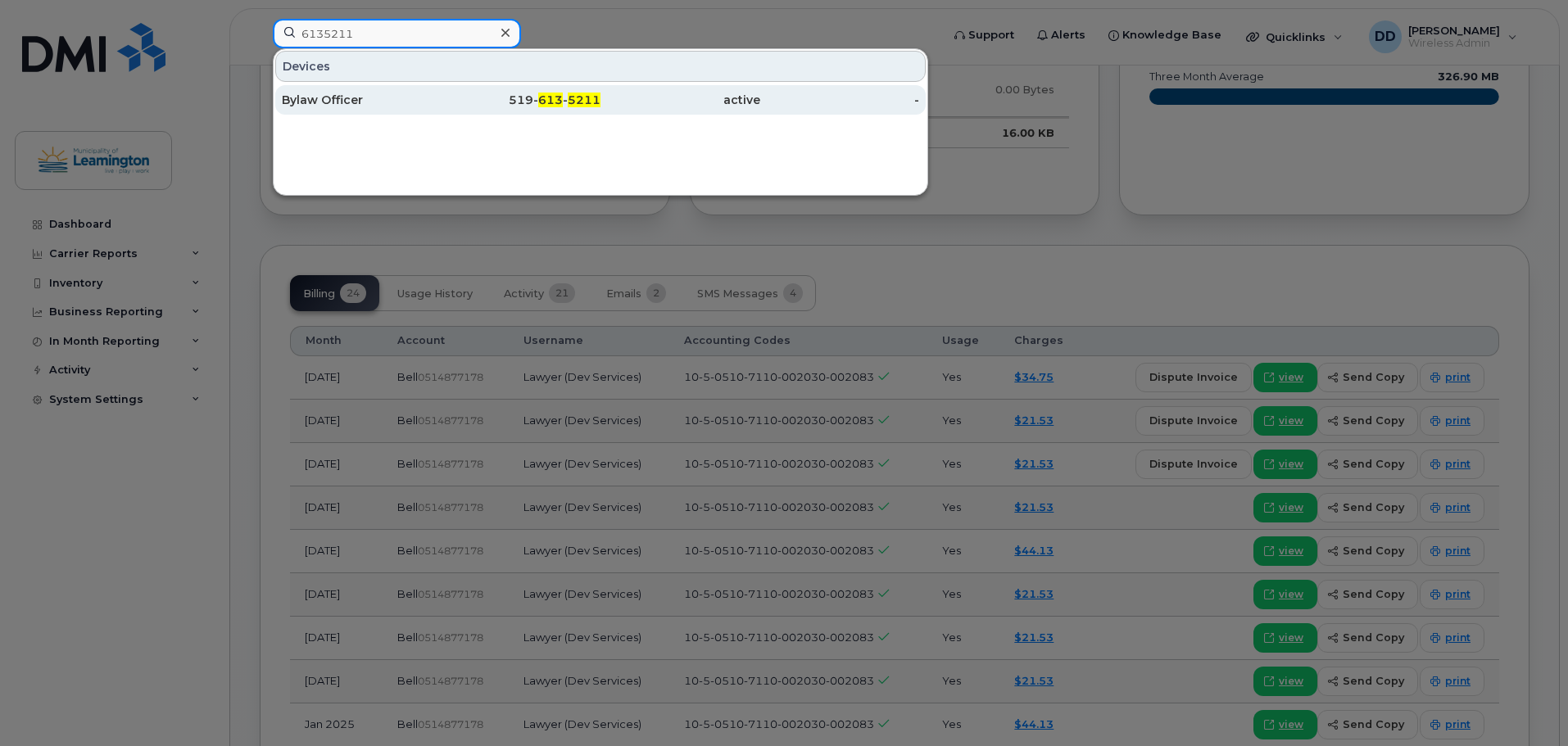
type input "6135211"
click at [346, 103] on div "Bylaw Officer" at bounding box center [362, 99] width 160 height 17
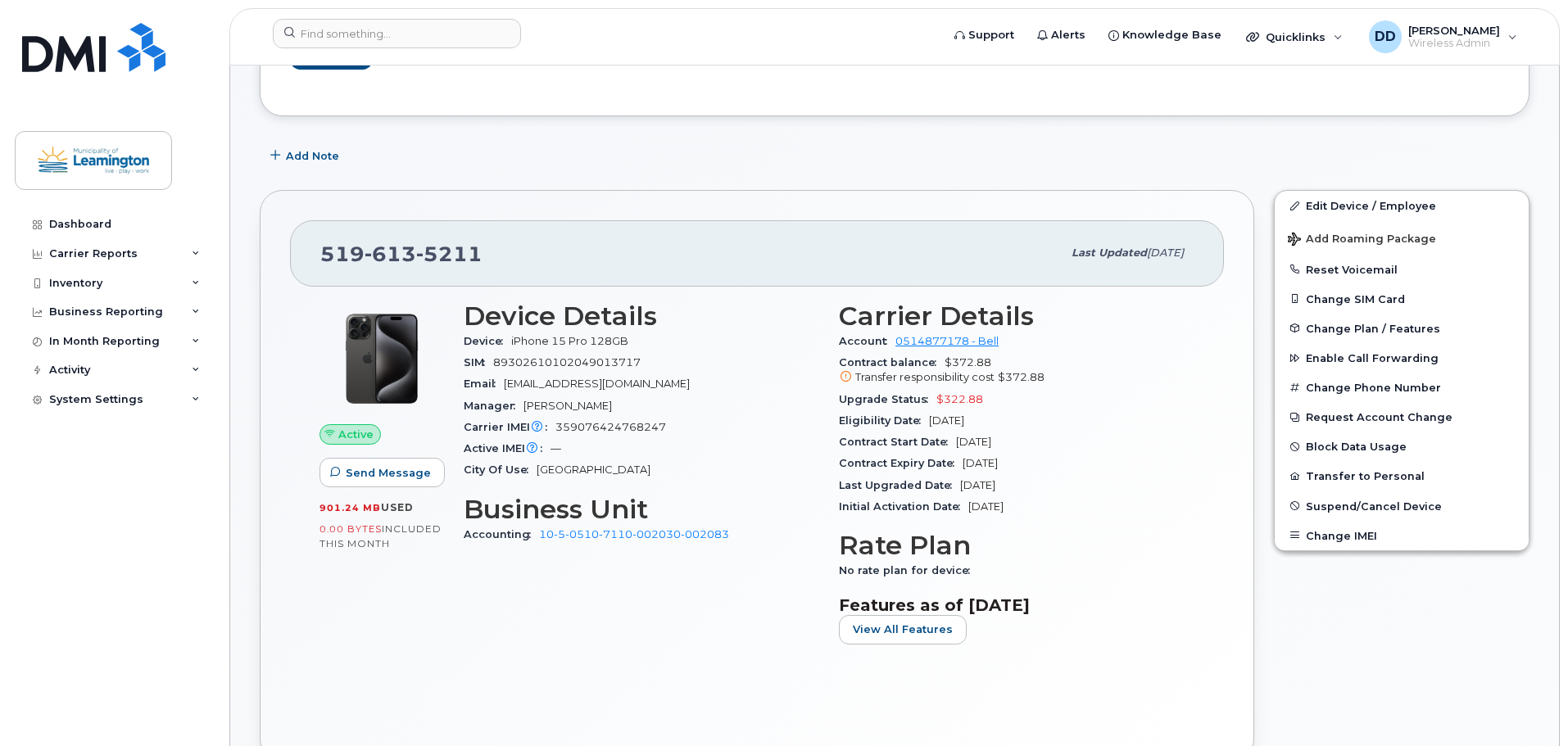
scroll to position [246, 0]
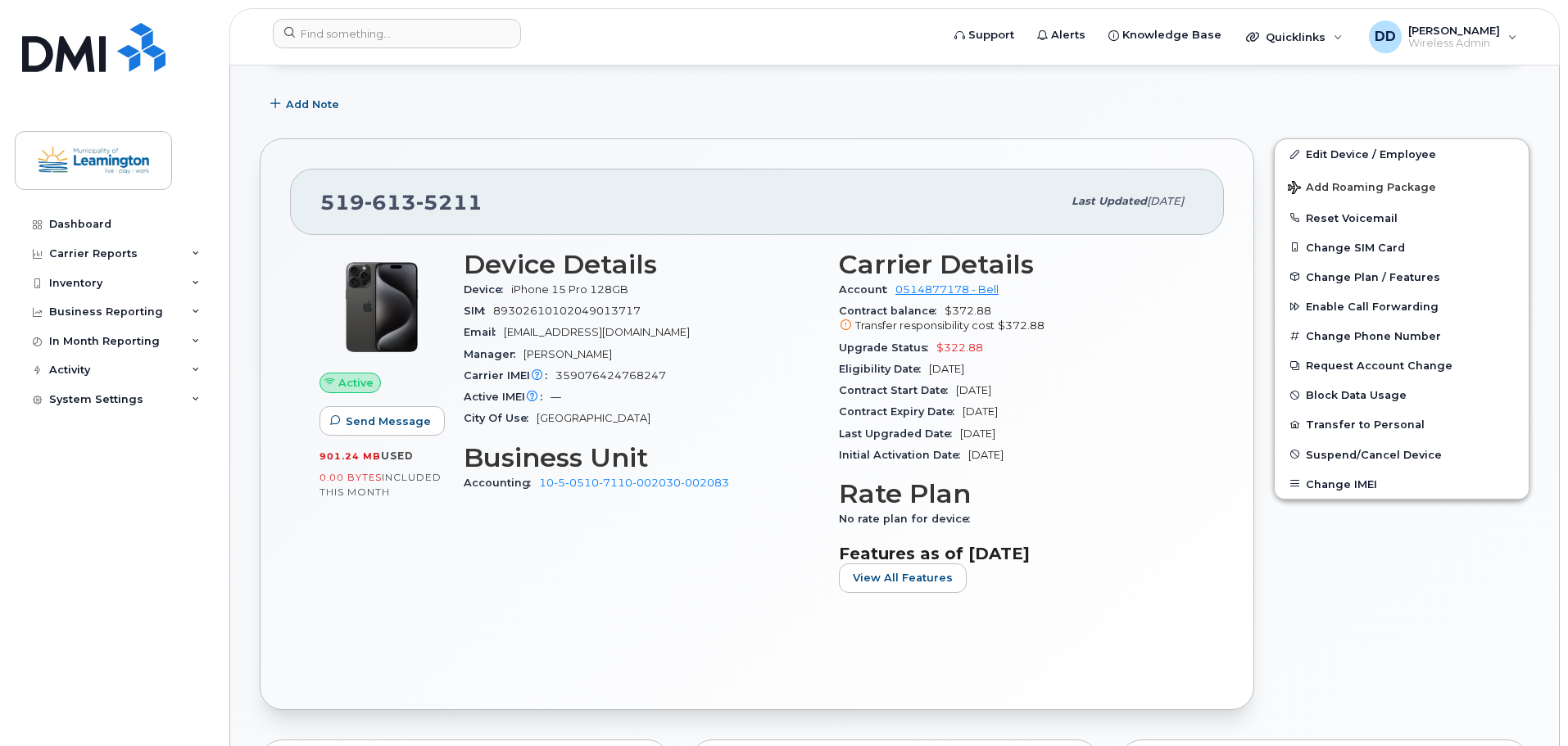
drag, startPoint x: 967, startPoint y: 411, endPoint x: 1033, endPoint y: 412, distance: 66.0
click at [997, 412] on span "Apr 25, 2026" at bounding box center [980, 412] width 35 height 13
click at [362, 37] on input at bounding box center [397, 33] width 248 height 29
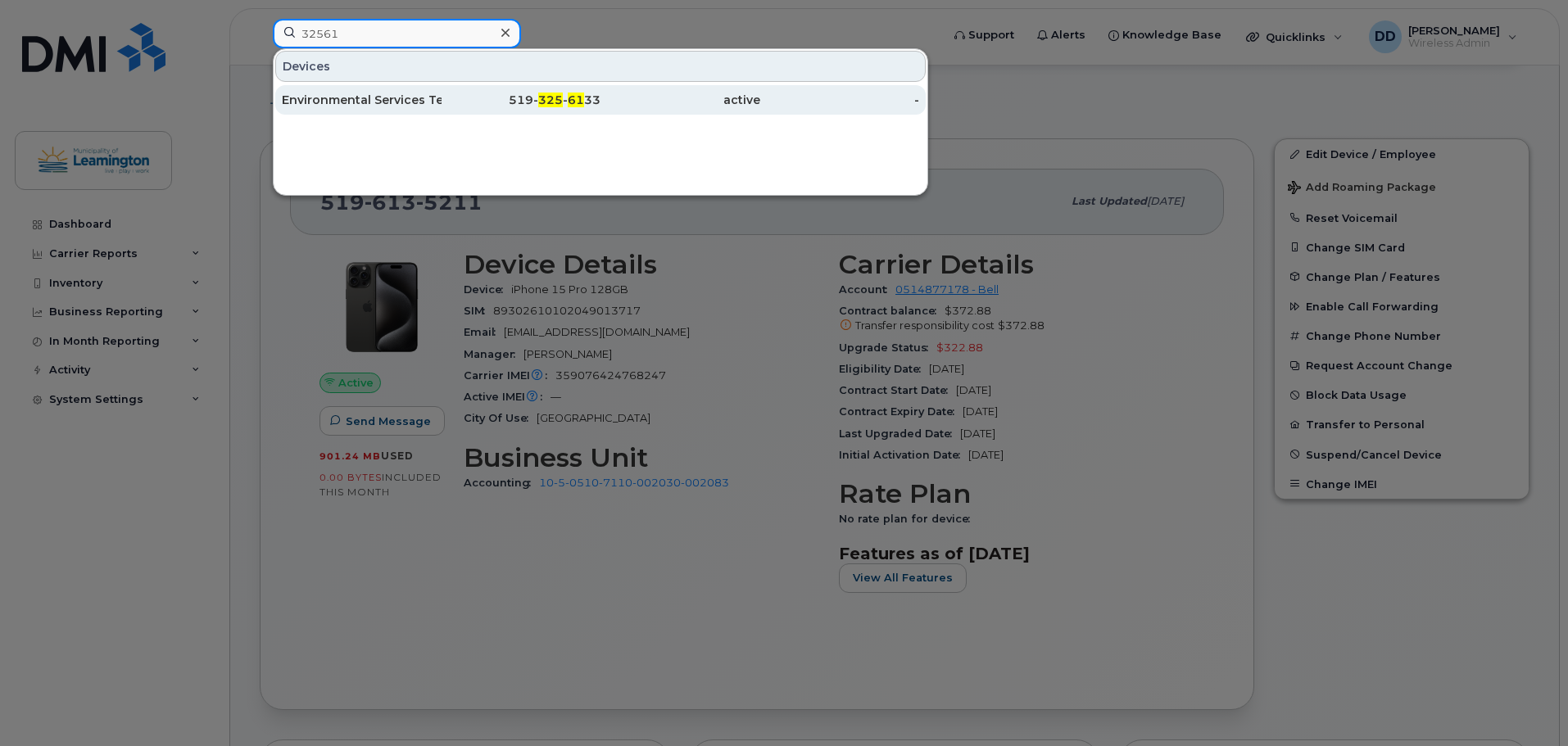
type input "32561"
click at [364, 106] on div "Environmental Services Technician" at bounding box center [362, 99] width 160 height 17
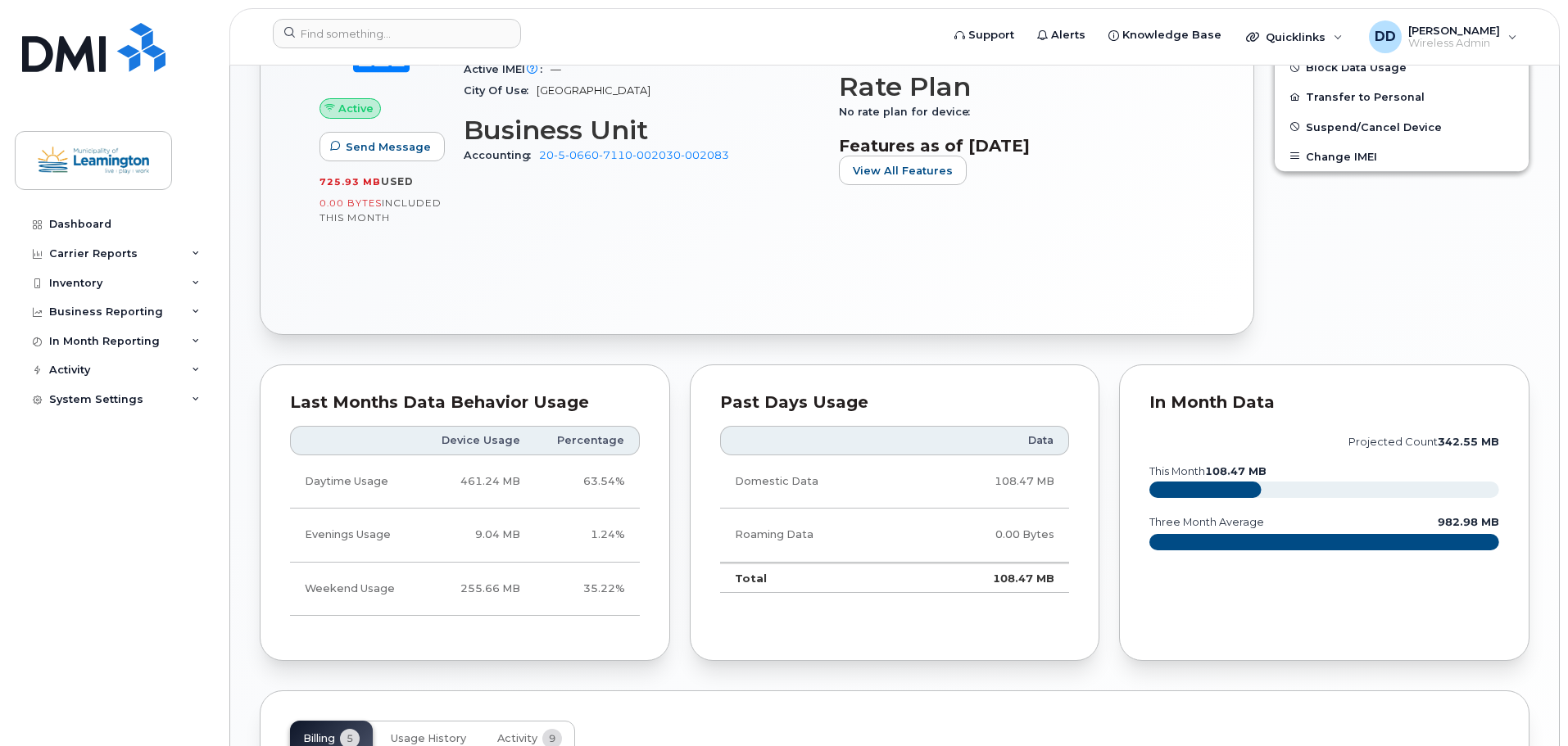
scroll to position [818, 0]
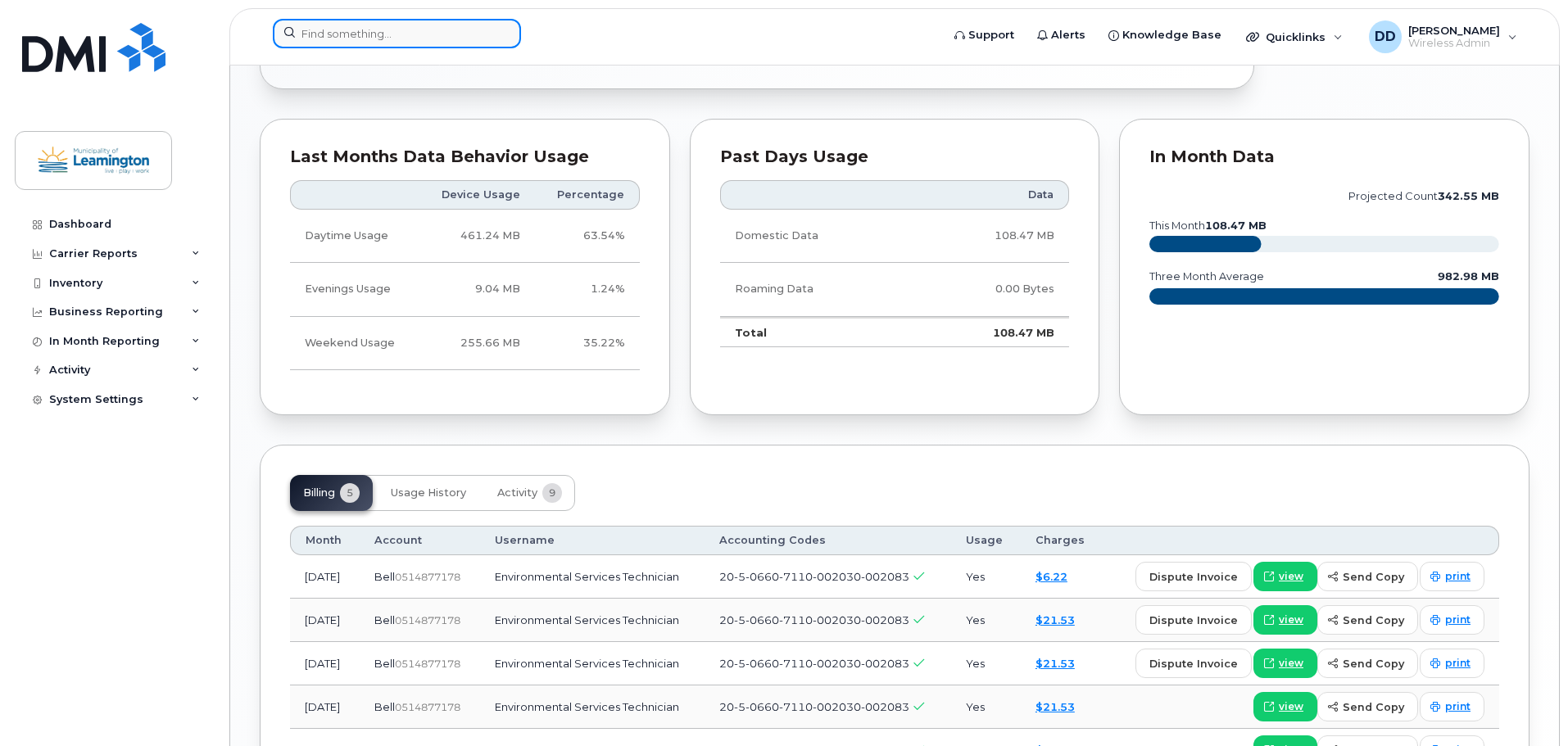
click at [370, 31] on input at bounding box center [397, 33] width 248 height 29
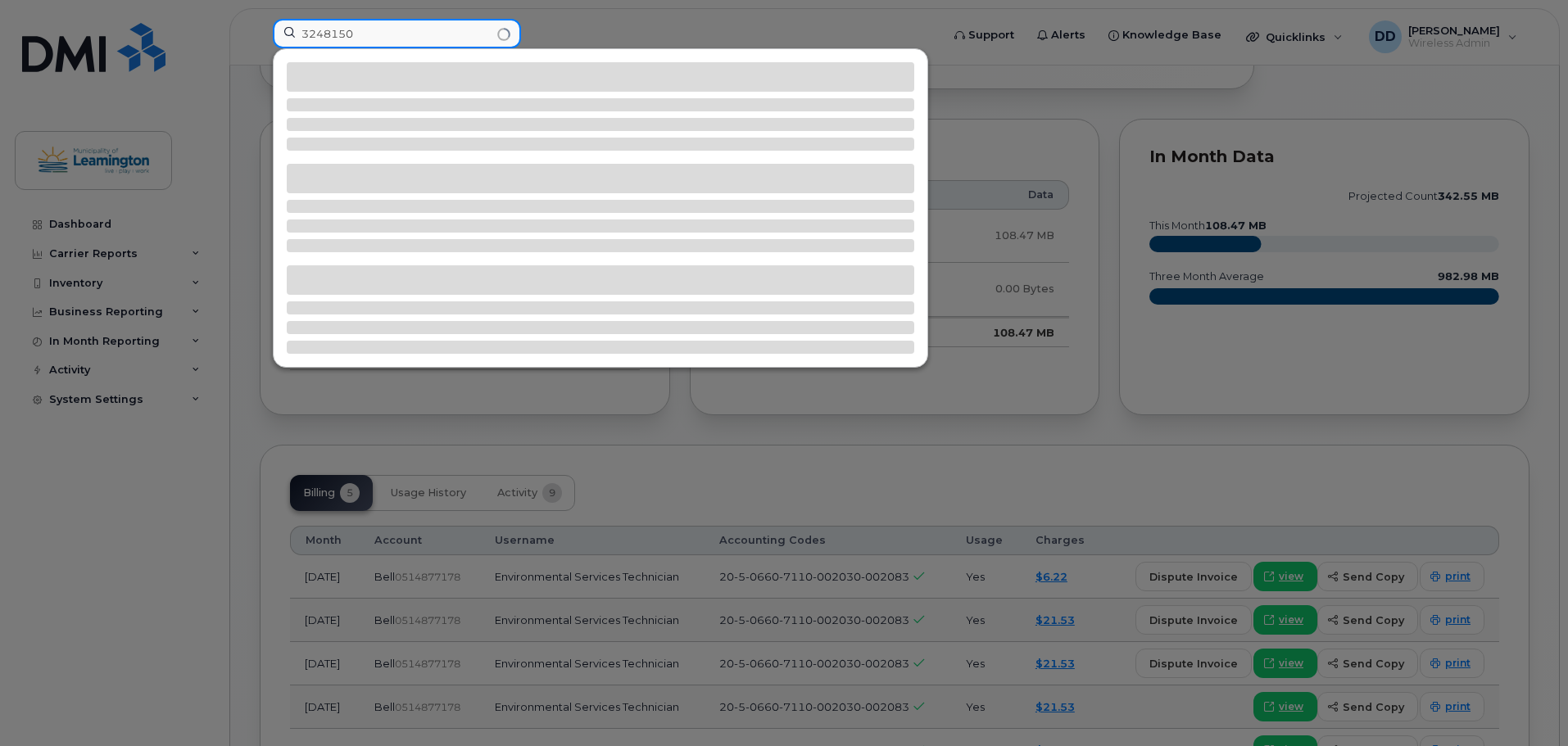
type input "3248150"
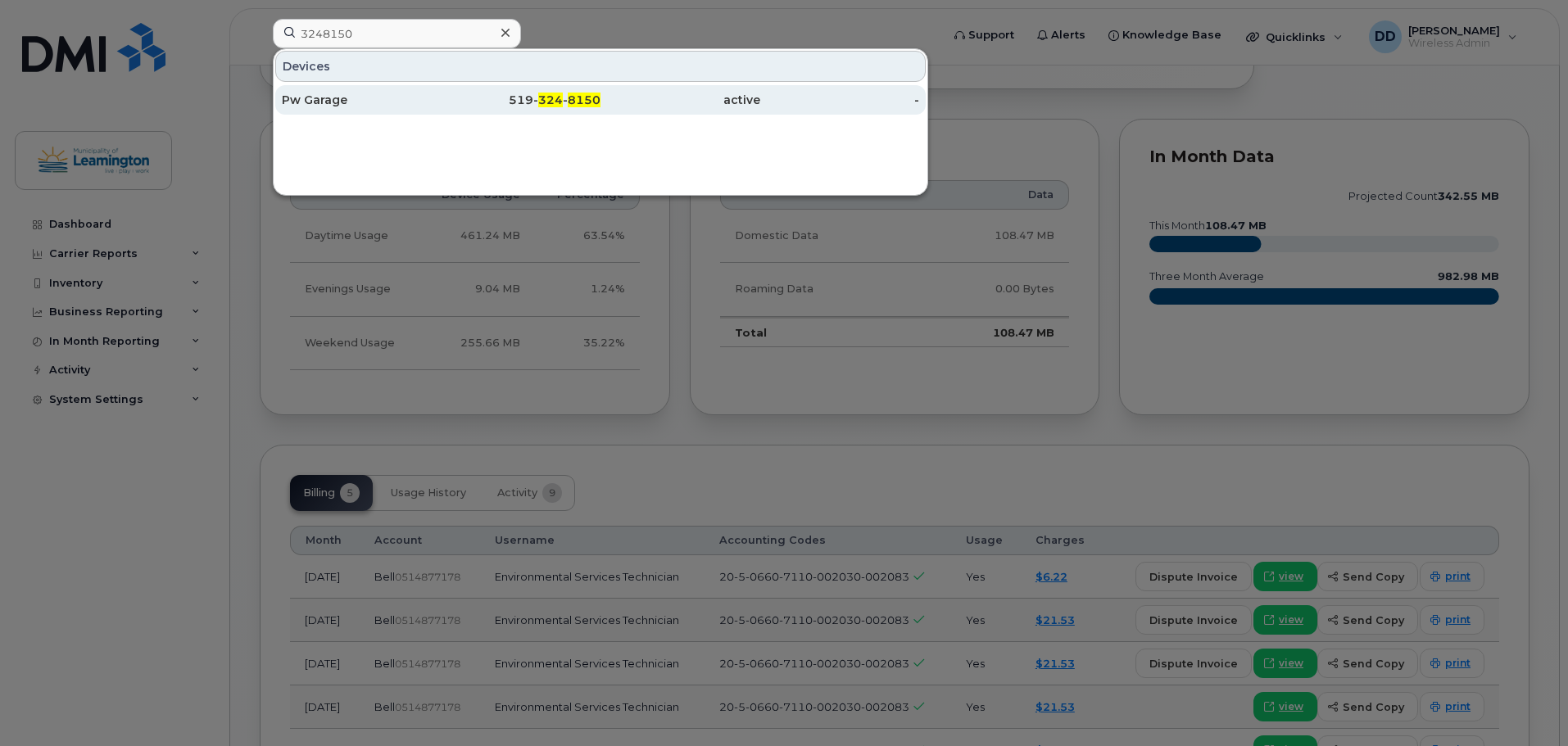
click at [318, 104] on div "Pw Garage" at bounding box center [362, 99] width 160 height 17
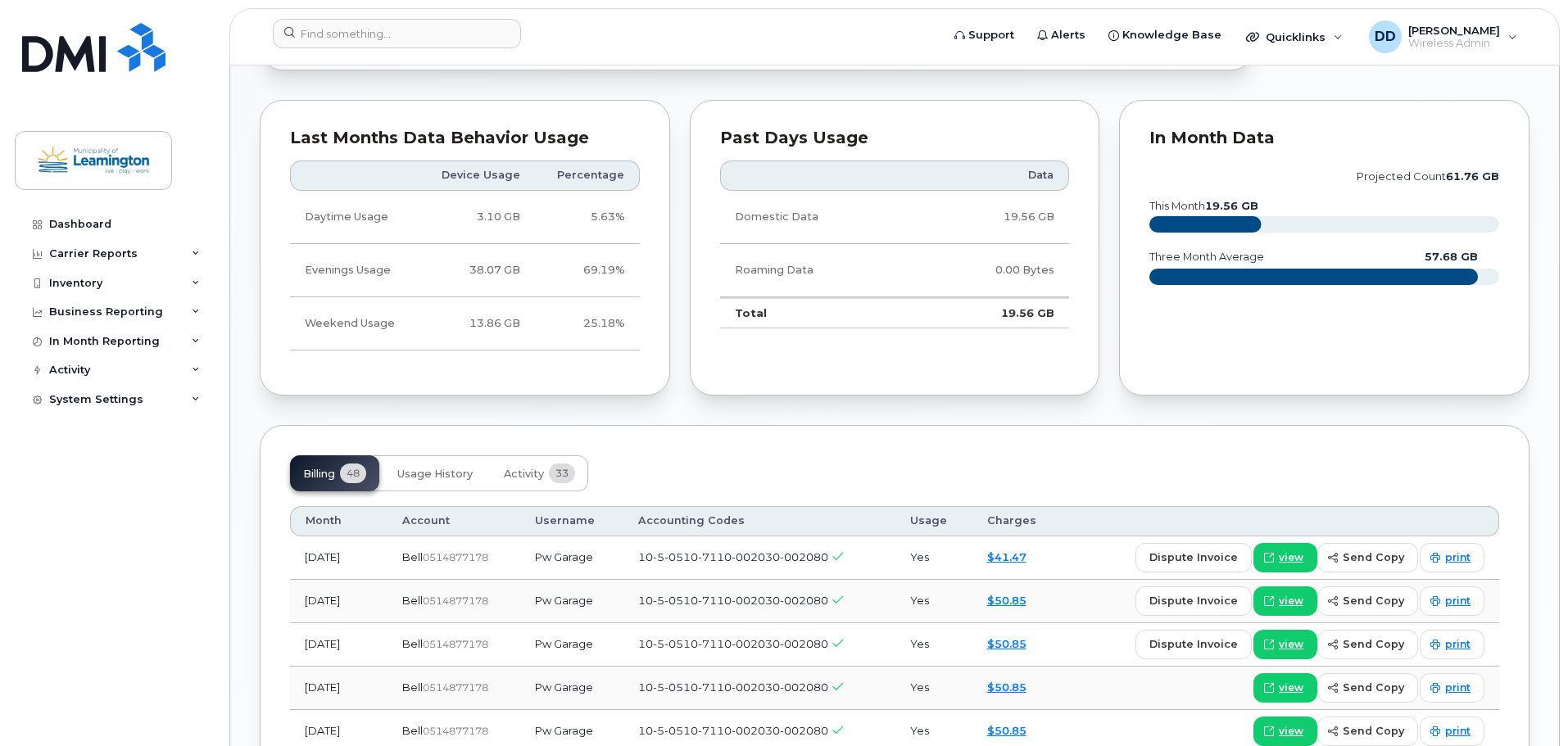
scroll to position [1064, 0]
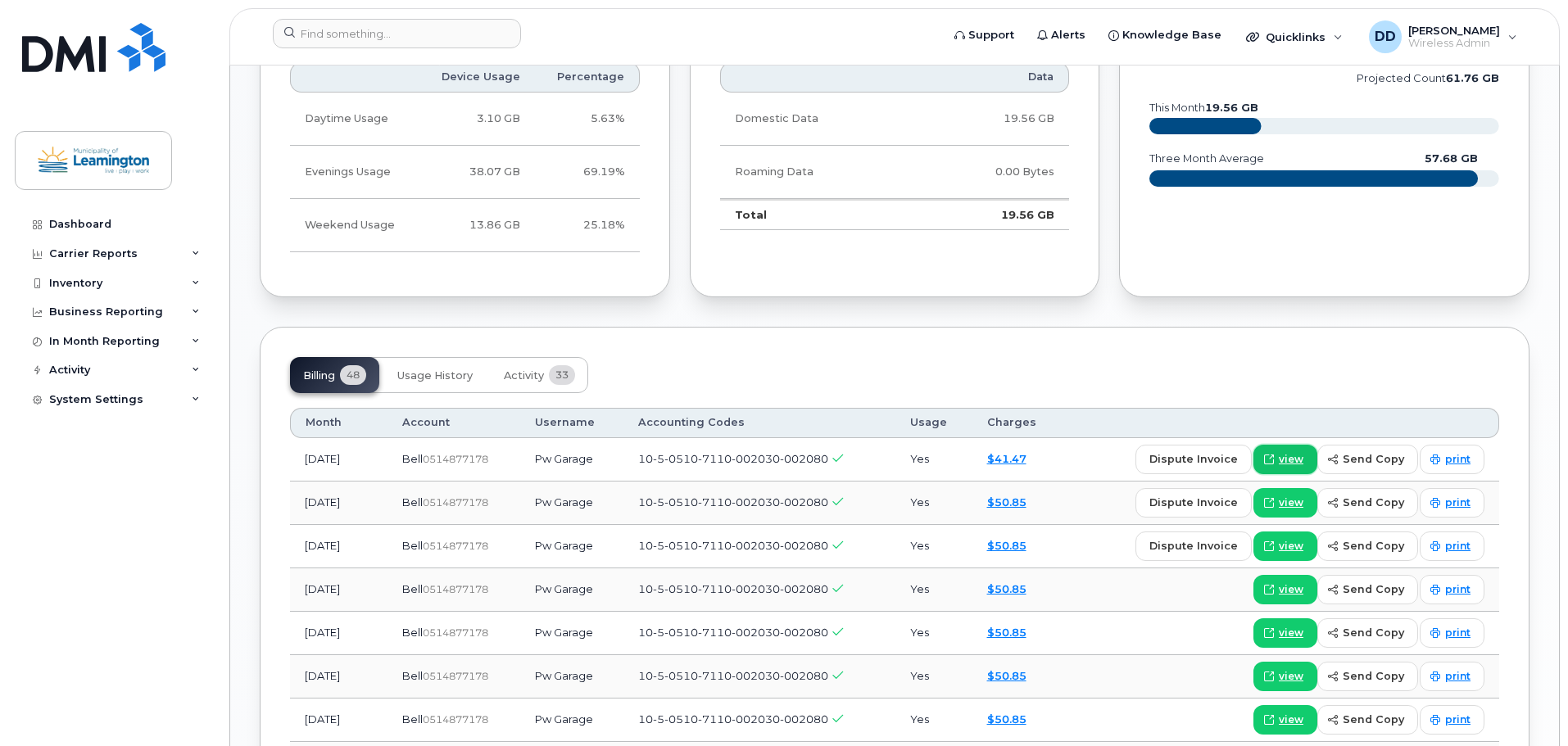
click at [1294, 459] on span "view" at bounding box center [1290, 458] width 24 height 15
click at [419, 35] on input at bounding box center [397, 33] width 248 height 29
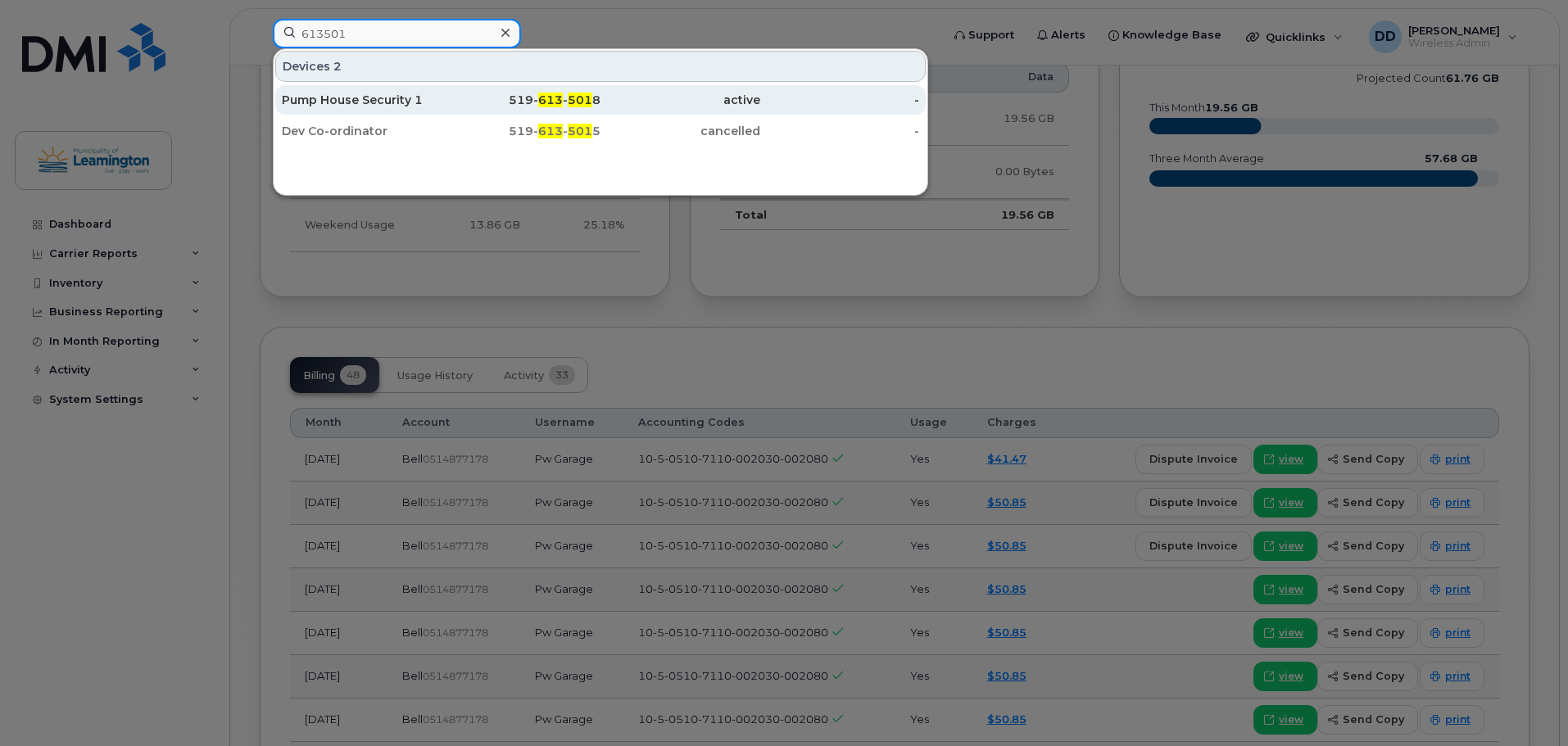
type input "613501"
click at [393, 95] on div "Pump House Security 1" at bounding box center [362, 99] width 160 height 17
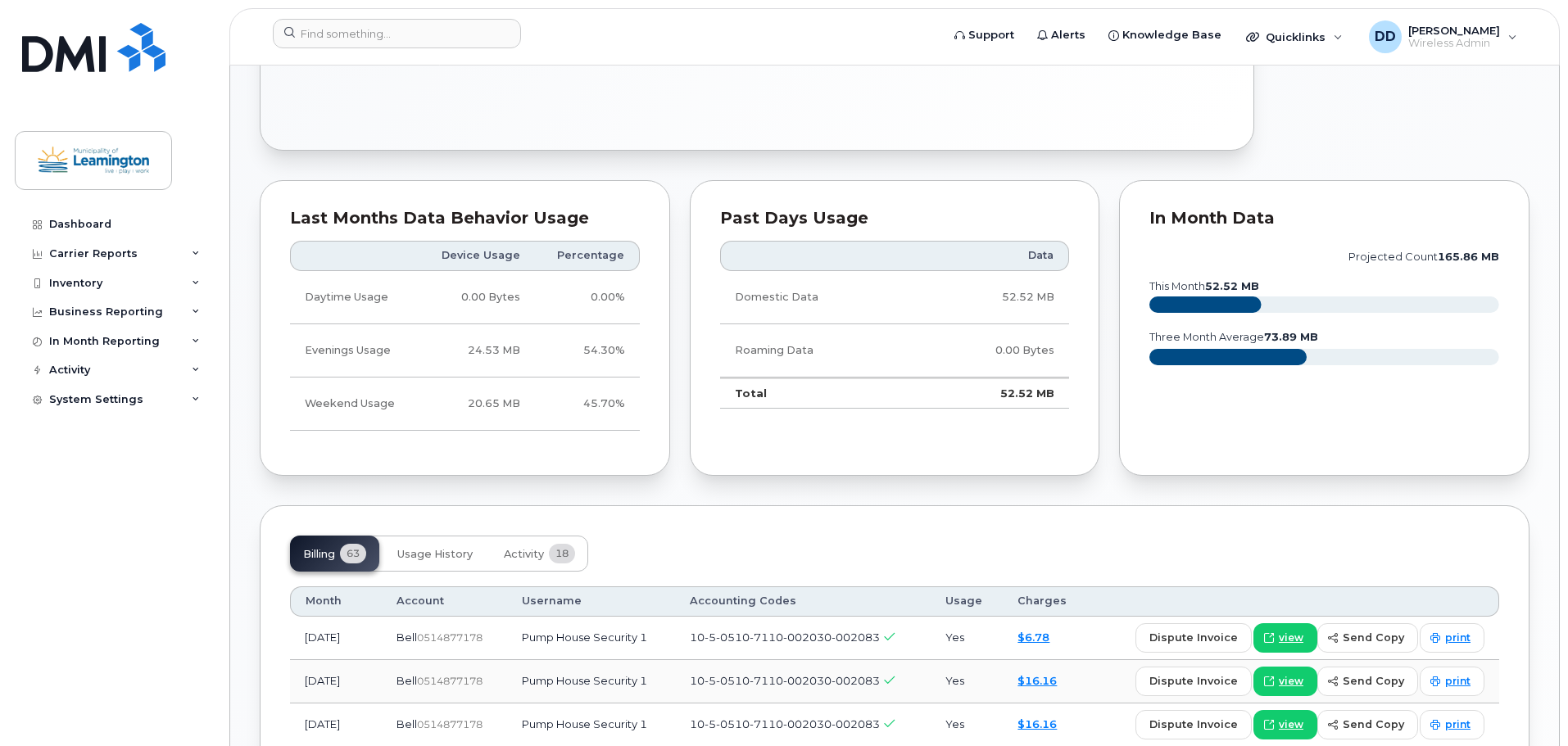
scroll to position [722, 0]
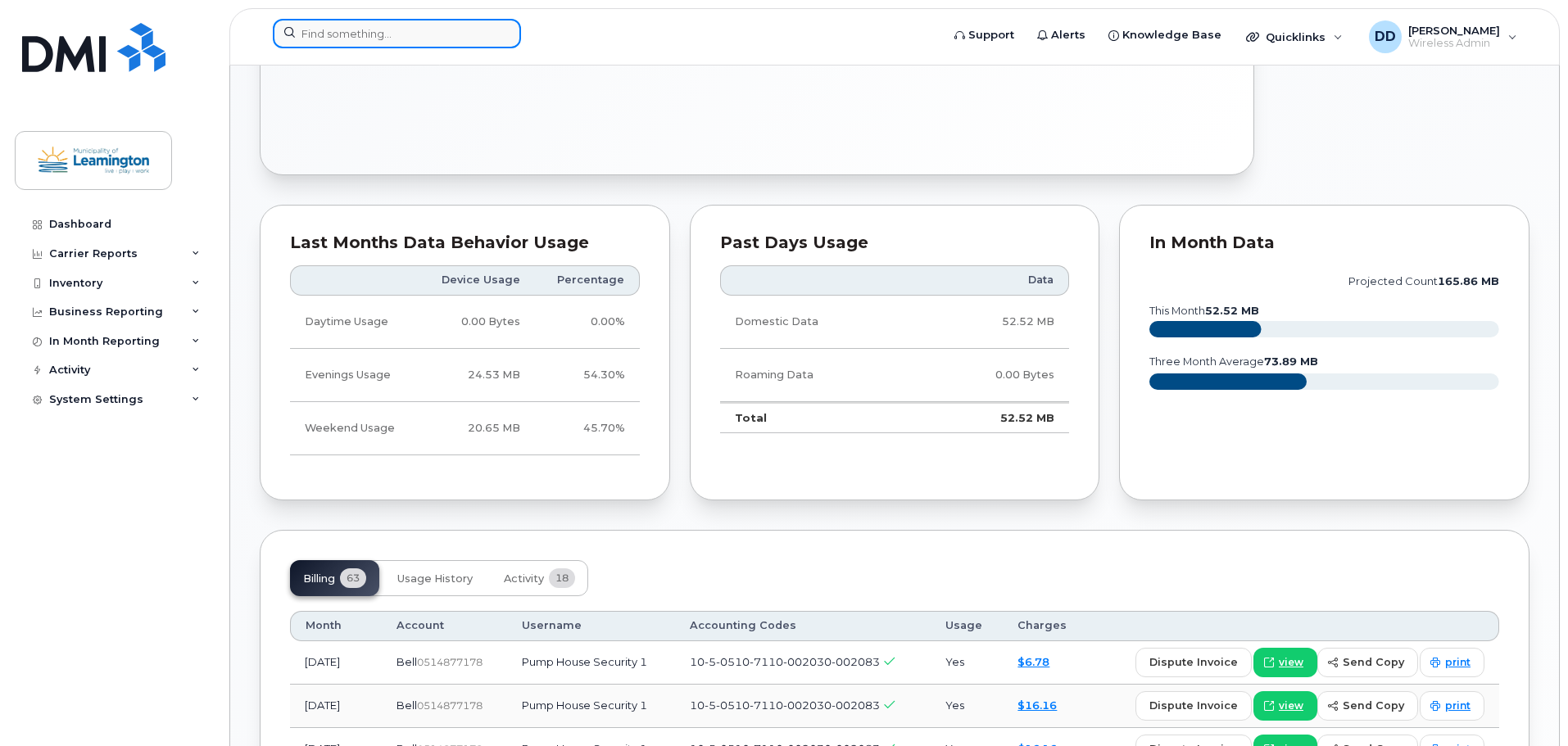
click at [365, 39] on input at bounding box center [397, 33] width 248 height 29
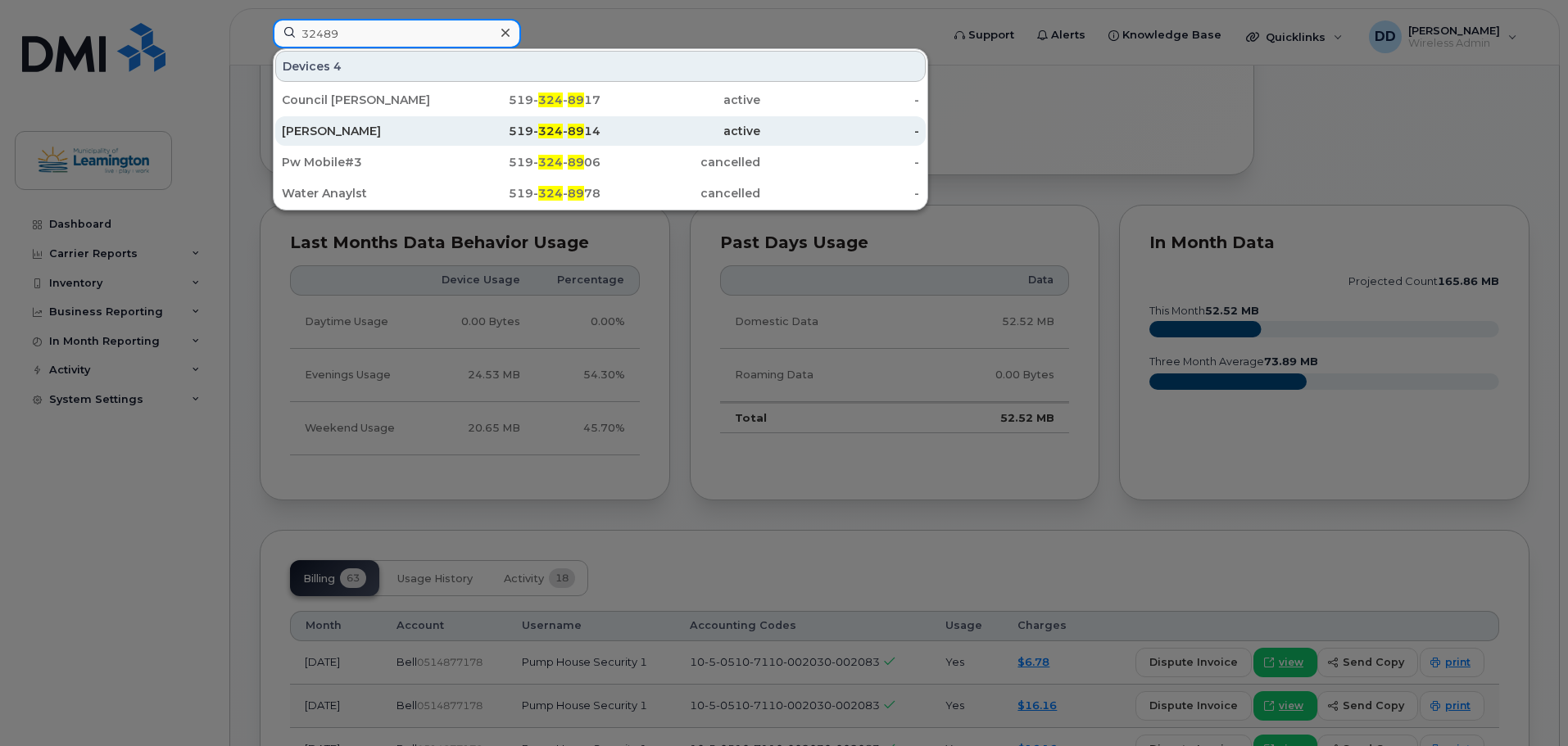
type input "32489"
click at [336, 129] on div "[PERSON_NAME]" at bounding box center [362, 131] width 160 height 17
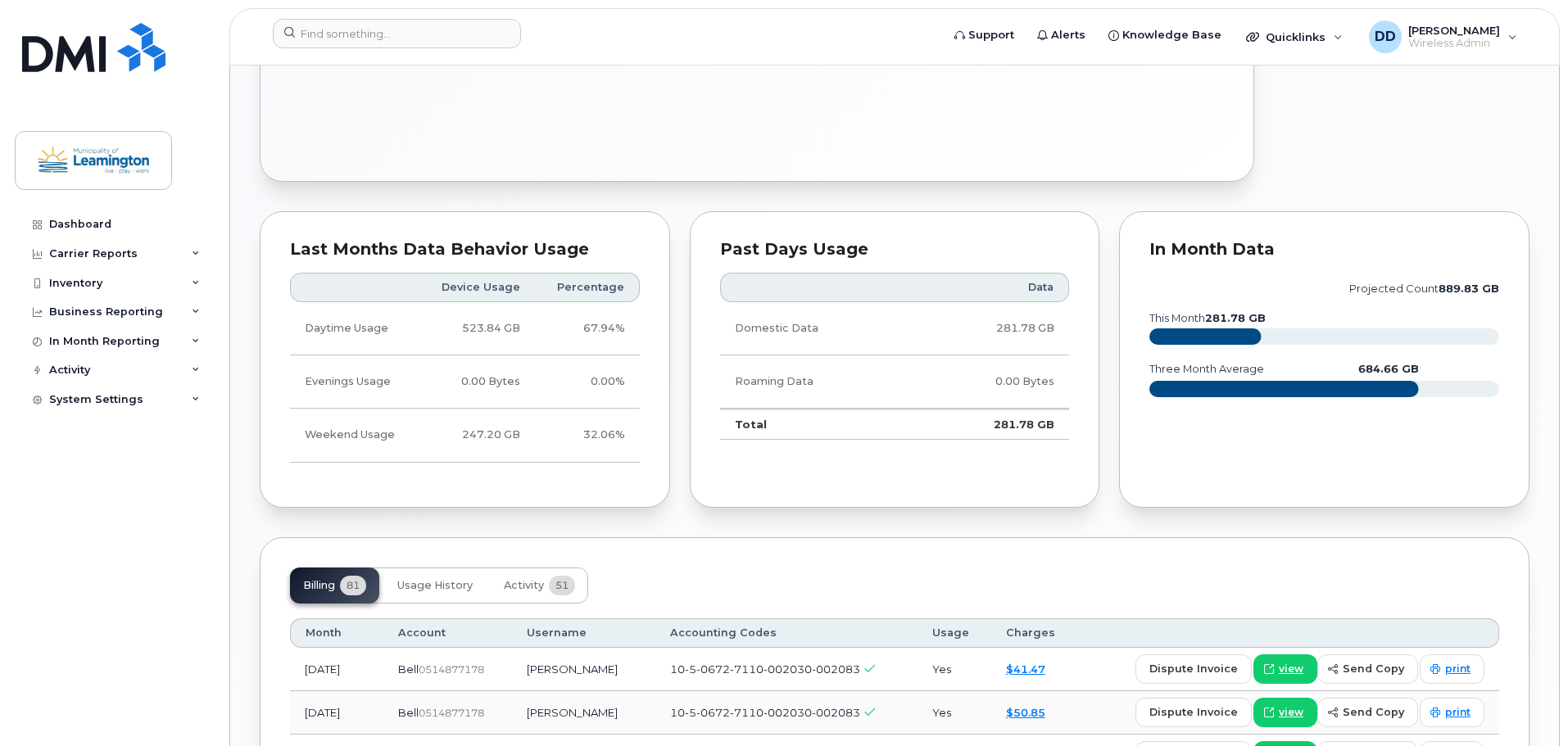
scroll to position [900, 0]
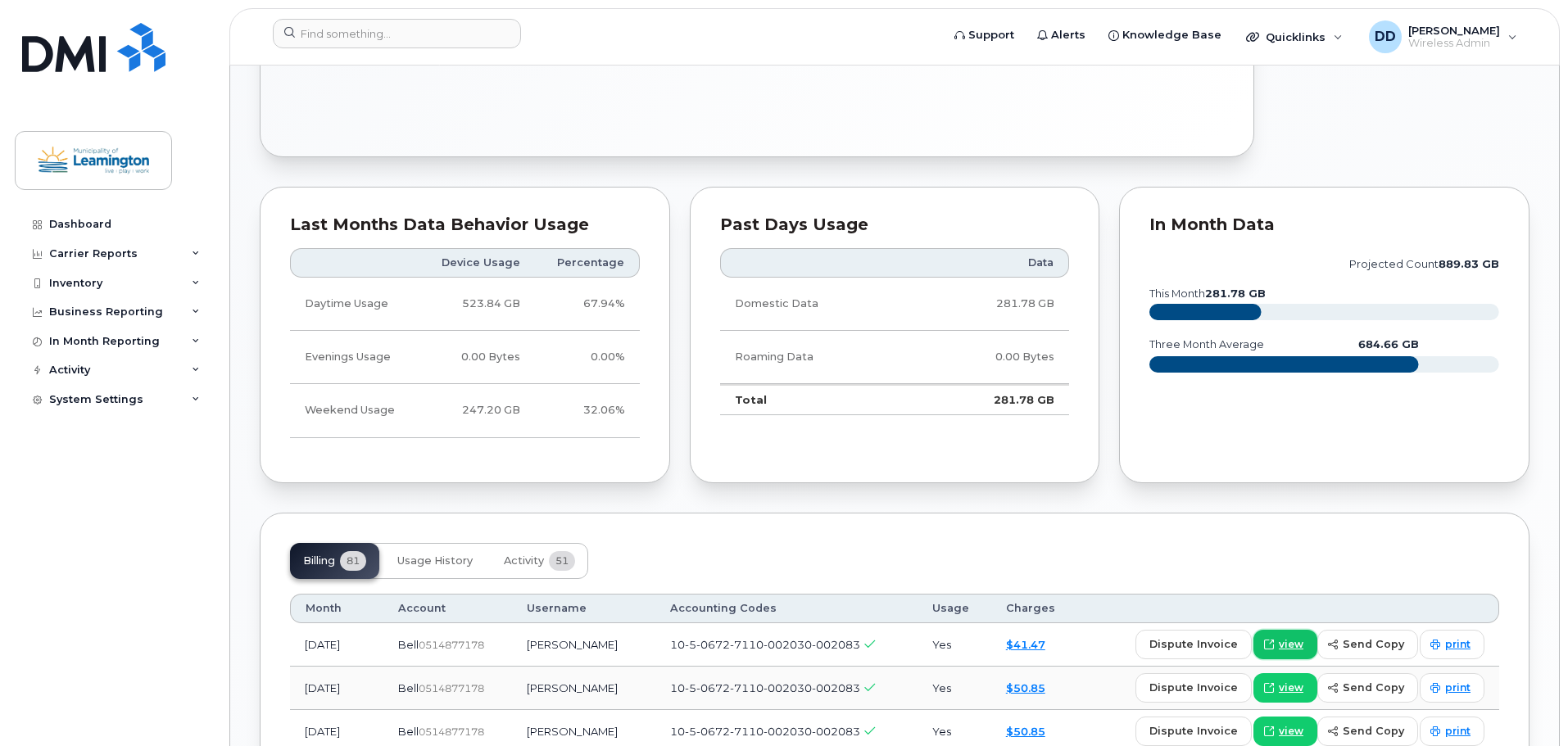
click at [1292, 641] on span "view" at bounding box center [1290, 644] width 24 height 15
click at [352, 41] on input at bounding box center [397, 33] width 248 height 29
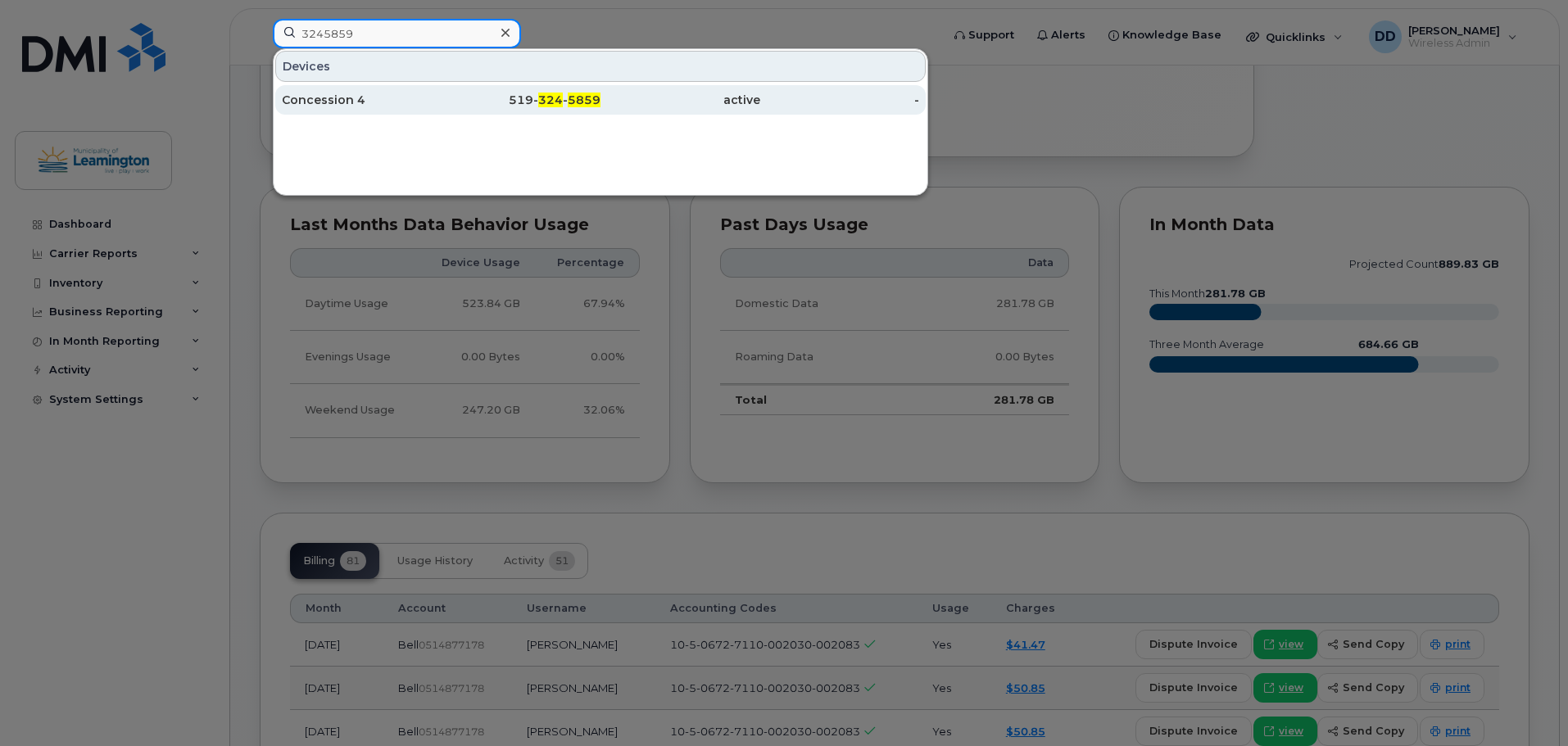
type input "3245859"
click at [324, 103] on div "Concession 4" at bounding box center [362, 99] width 160 height 17
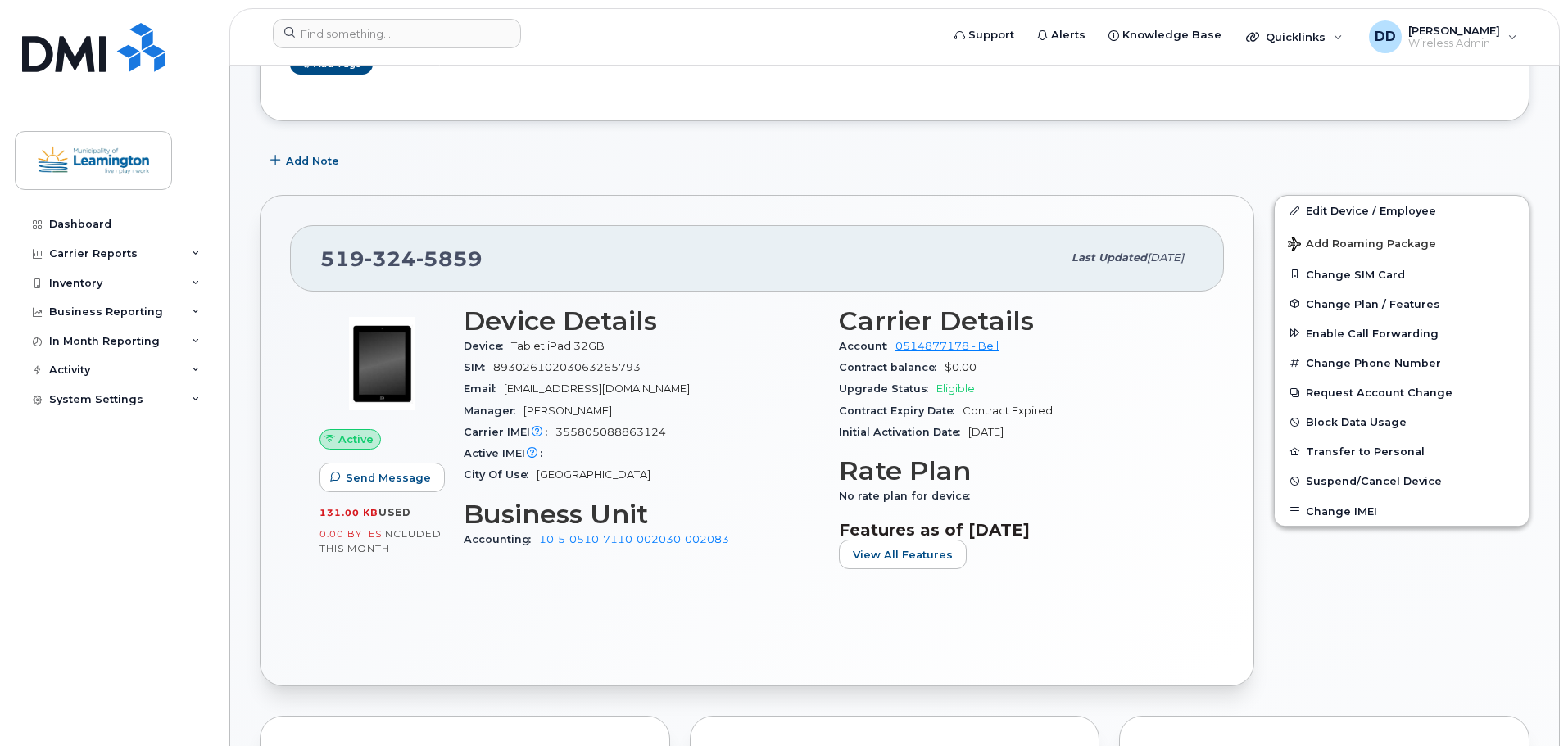
scroll to position [303, 0]
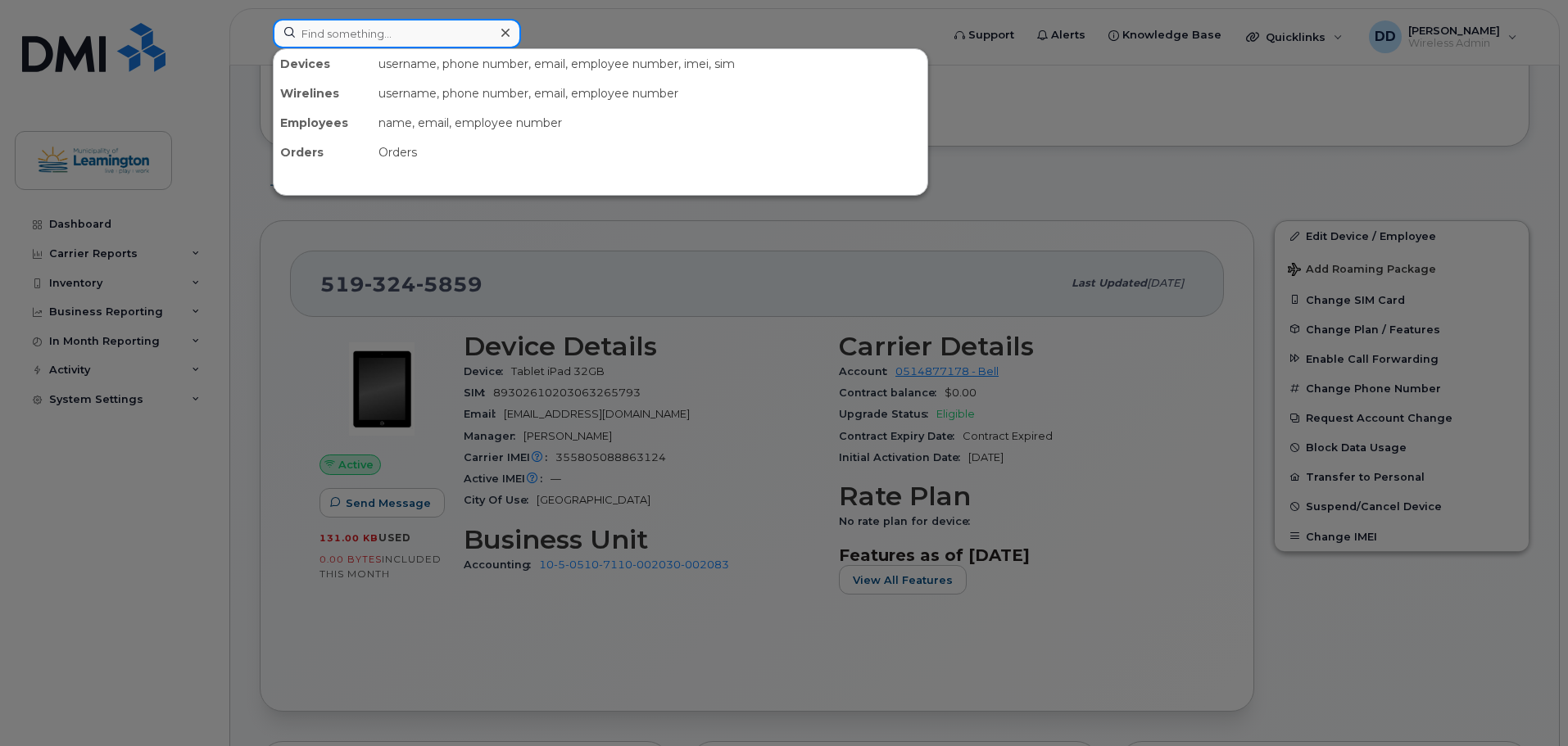
click at [370, 45] on input at bounding box center [397, 33] width 248 height 29
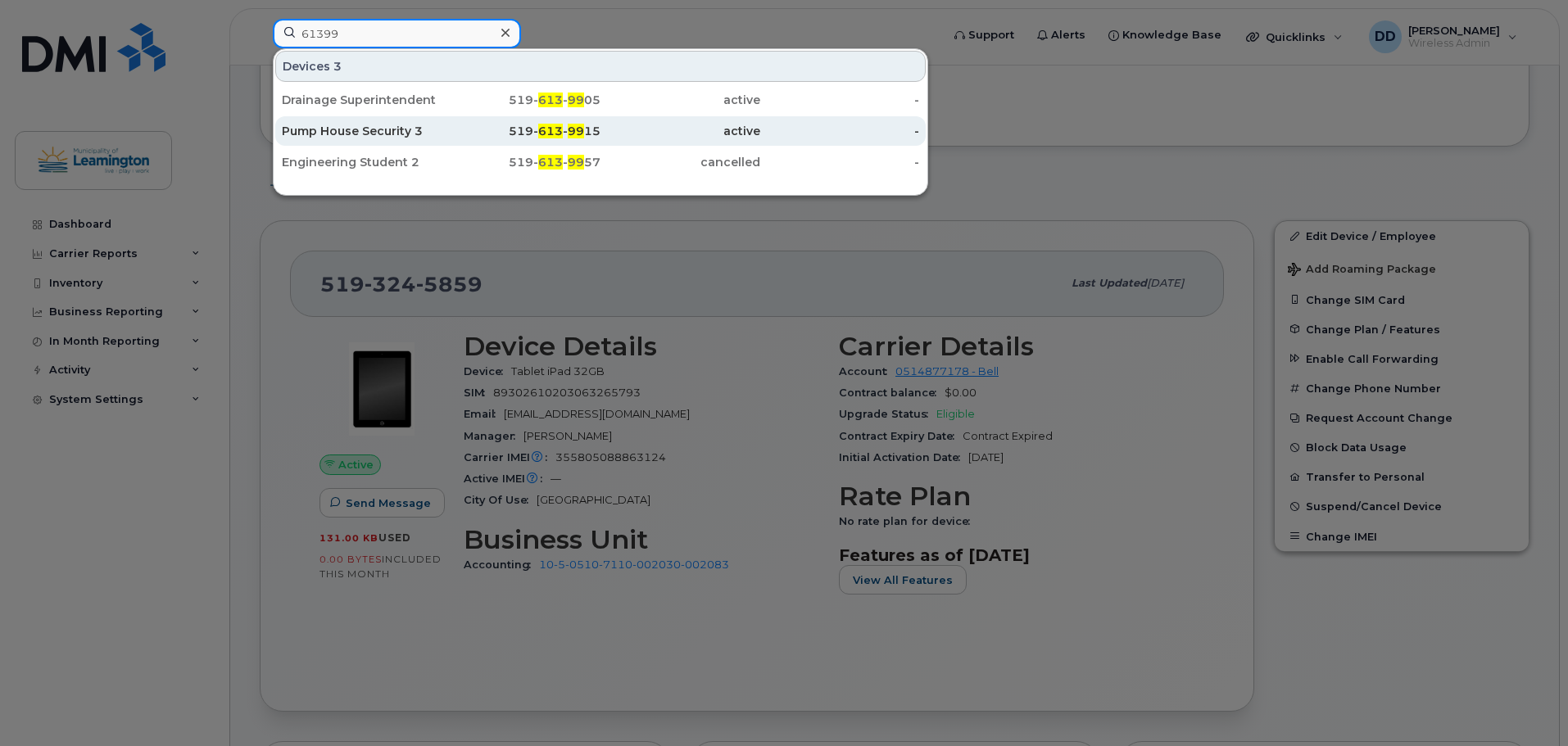
type input "61399"
click at [372, 134] on div "Pump House Security 3" at bounding box center [362, 131] width 160 height 17
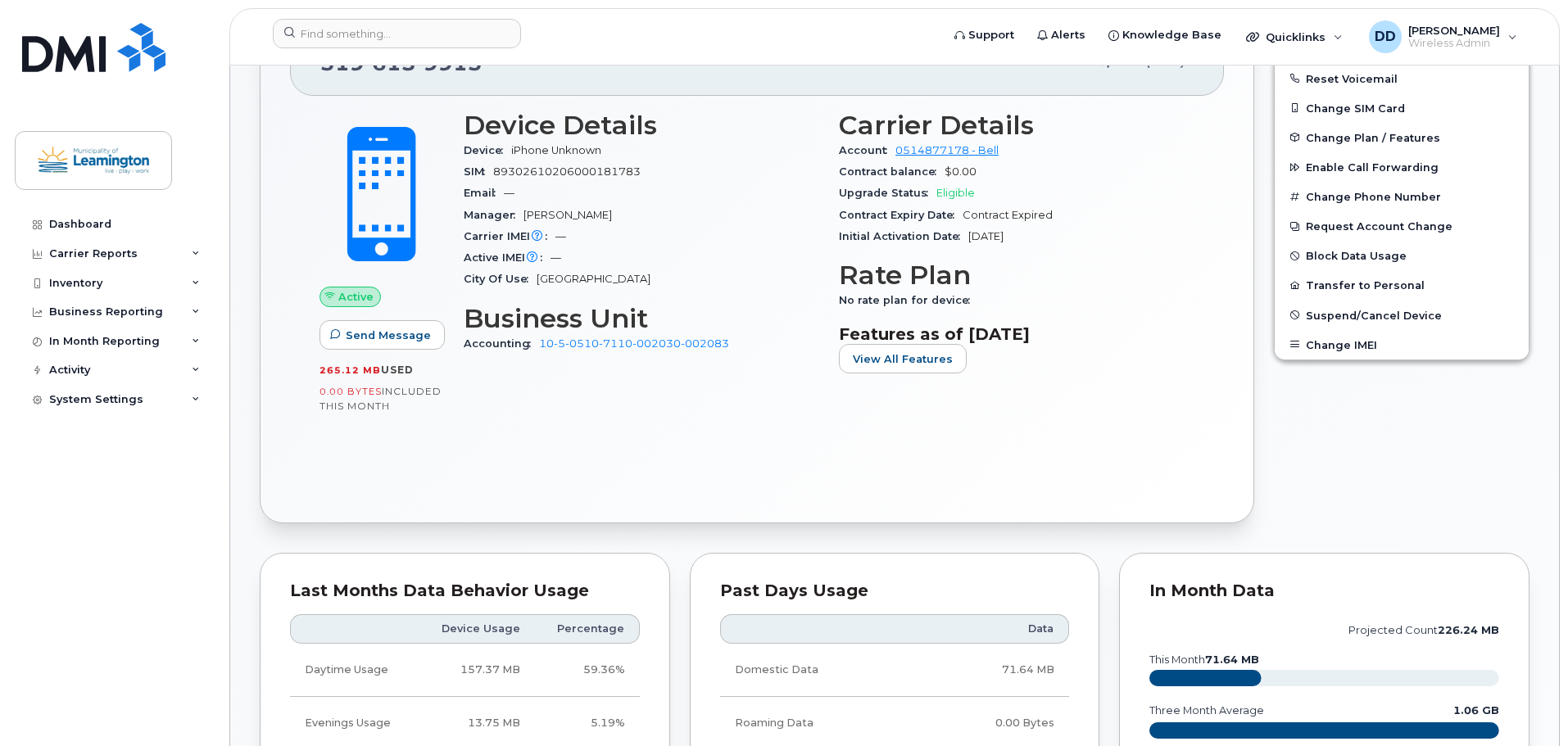
scroll to position [328, 0]
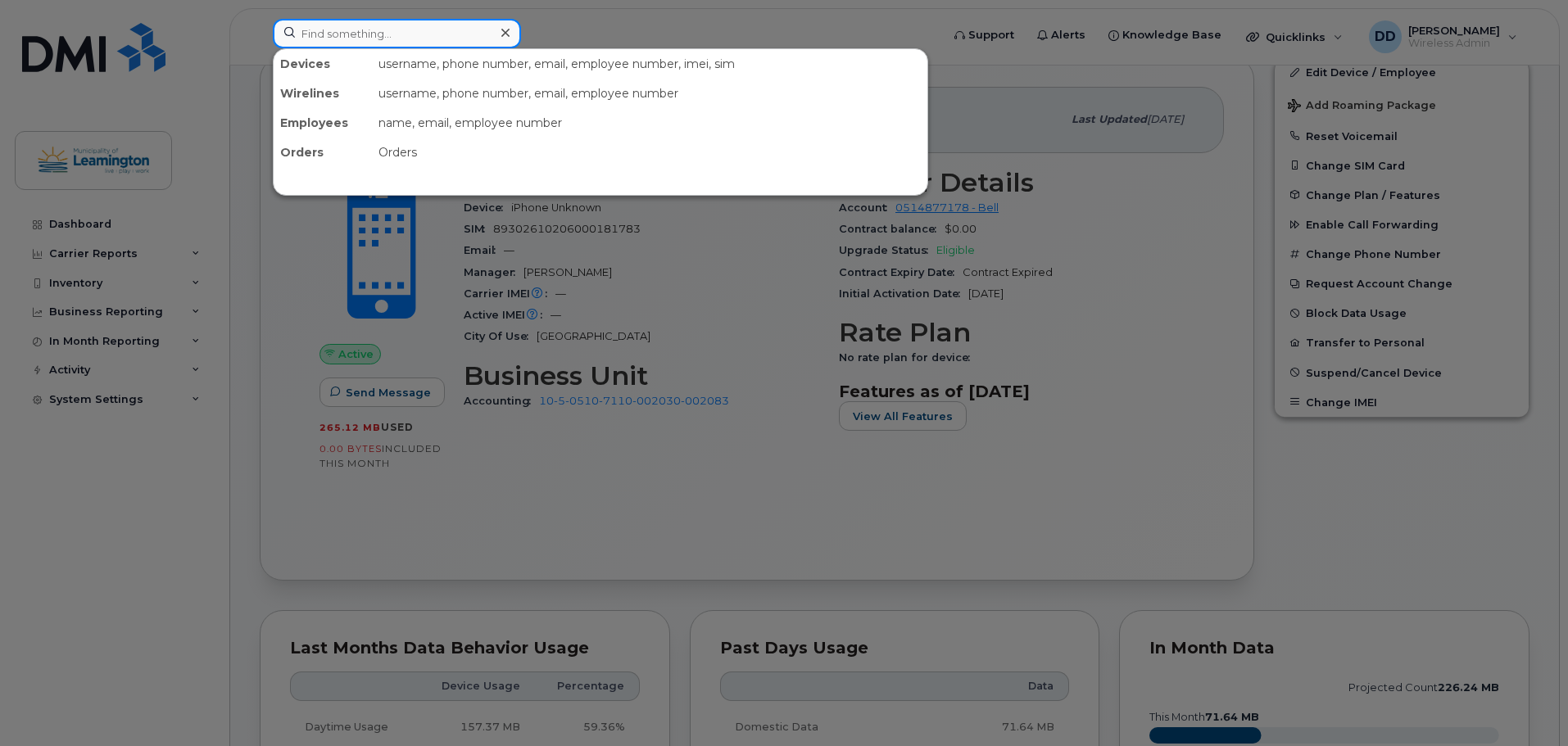
click at [371, 22] on input at bounding box center [397, 33] width 248 height 29
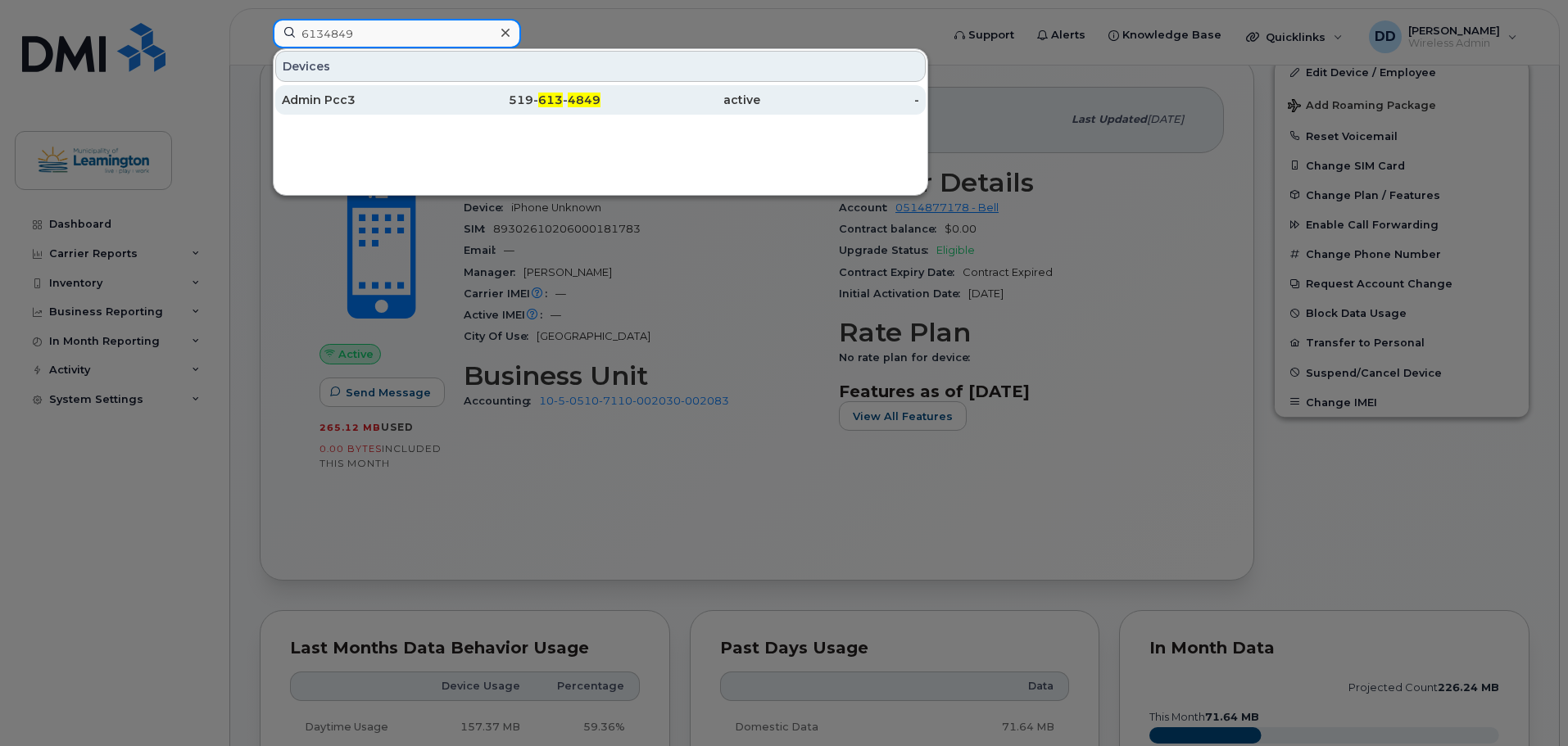
type input "6134849"
click at [331, 106] on div "Admin Pcc3" at bounding box center [362, 99] width 160 height 17
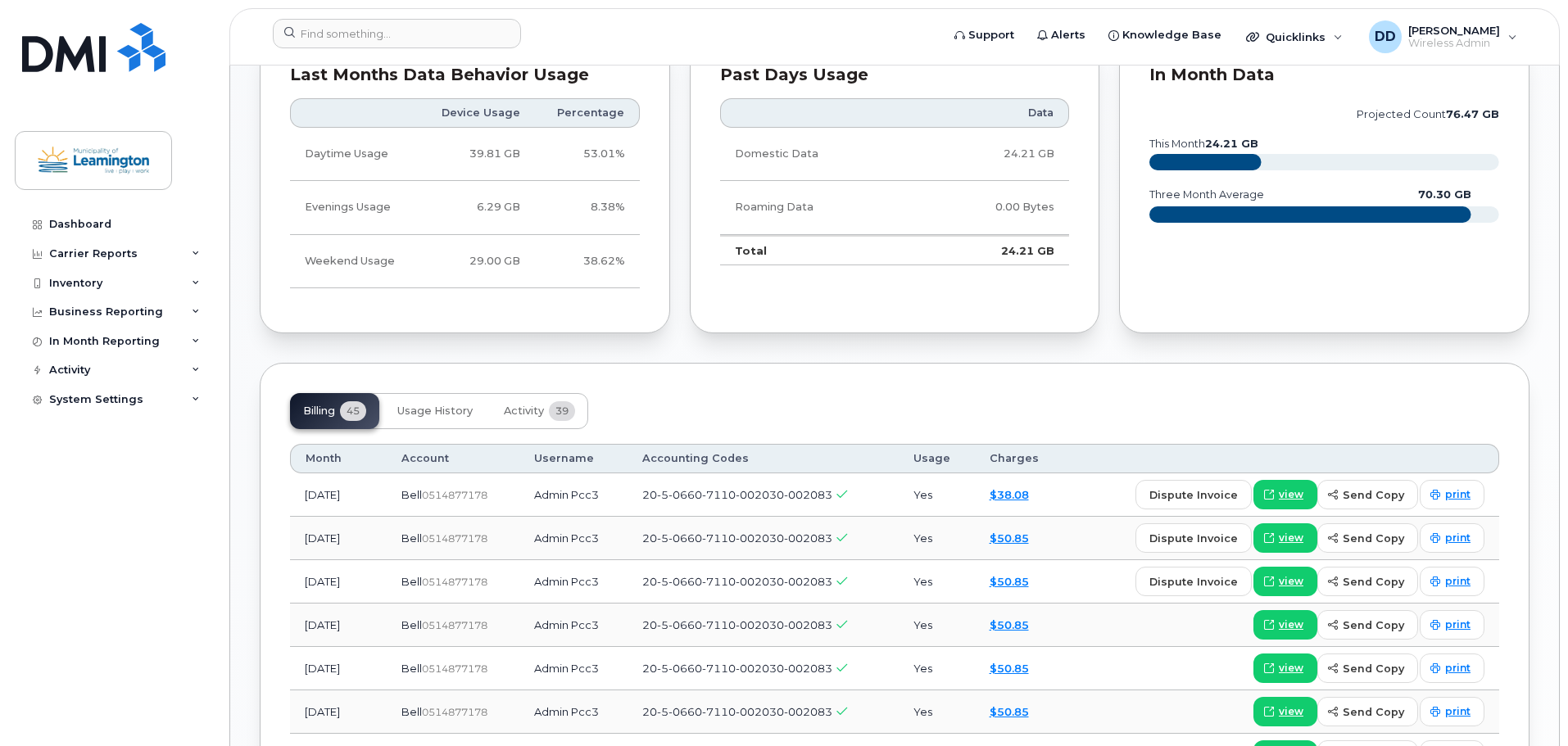
scroll to position [1040, 0]
click at [1304, 492] on span "view" at bounding box center [1290, 493] width 24 height 15
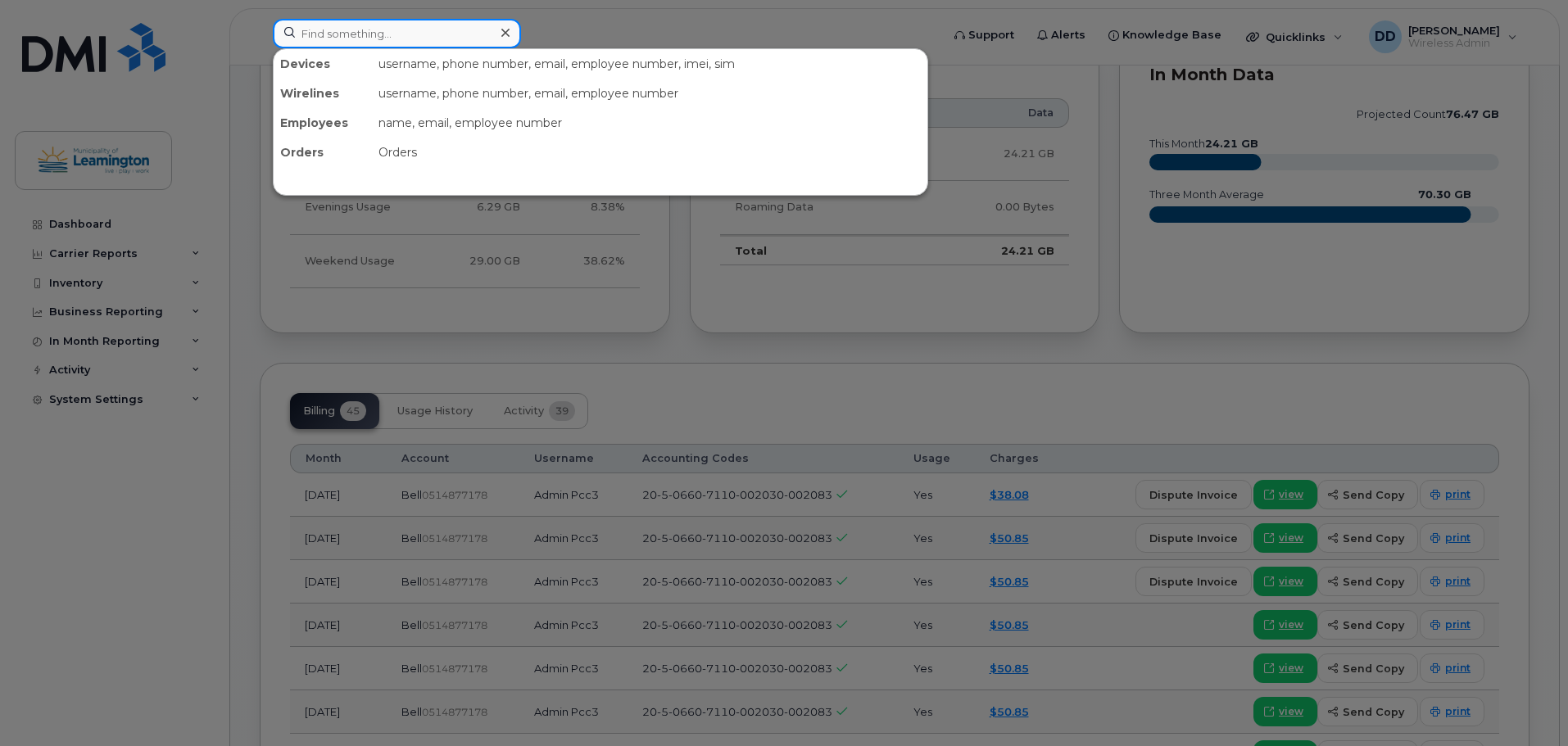
click at [302, 47] on input at bounding box center [397, 33] width 248 height 29
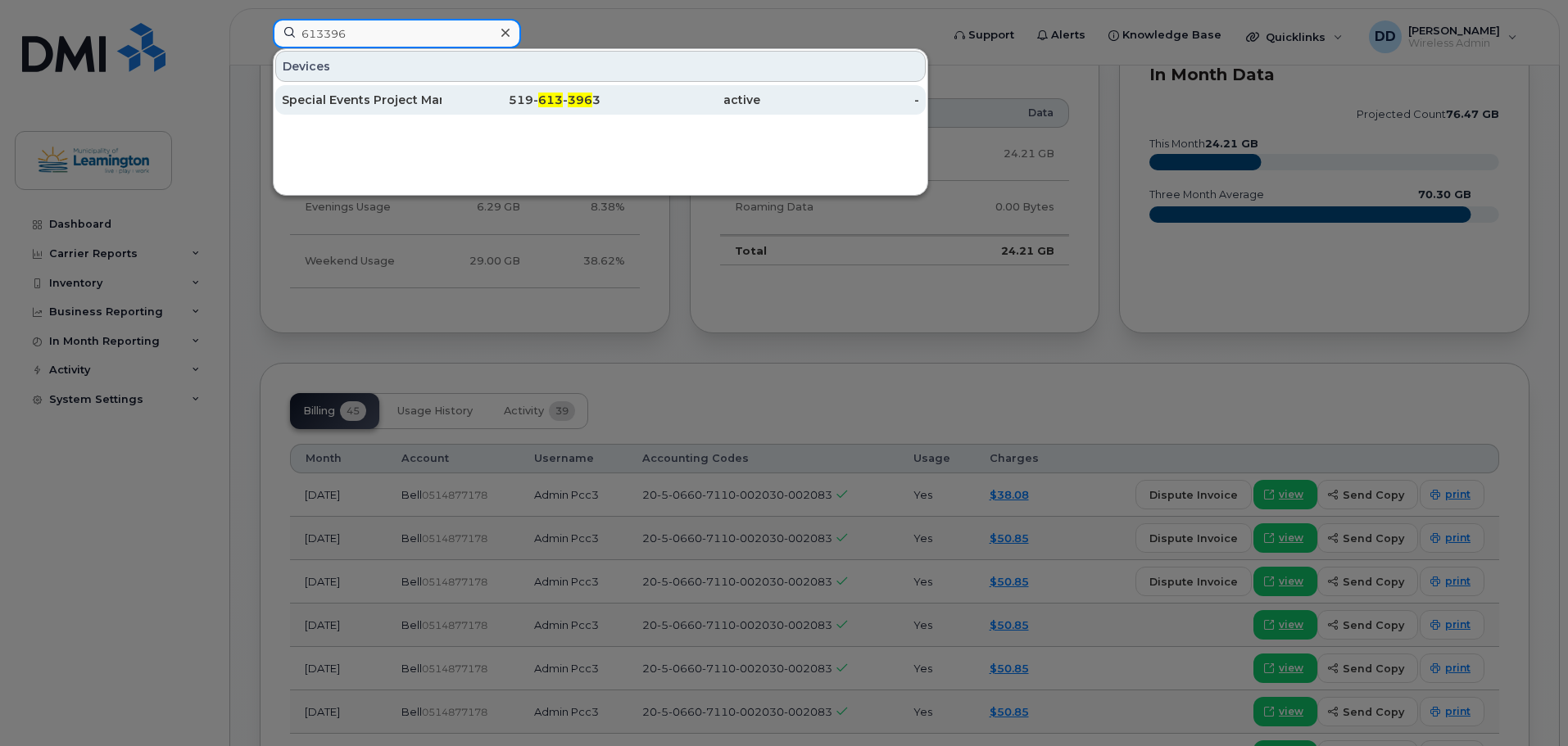
type input "613396"
click at [356, 105] on div "Special Events Project Manager" at bounding box center [362, 99] width 160 height 17
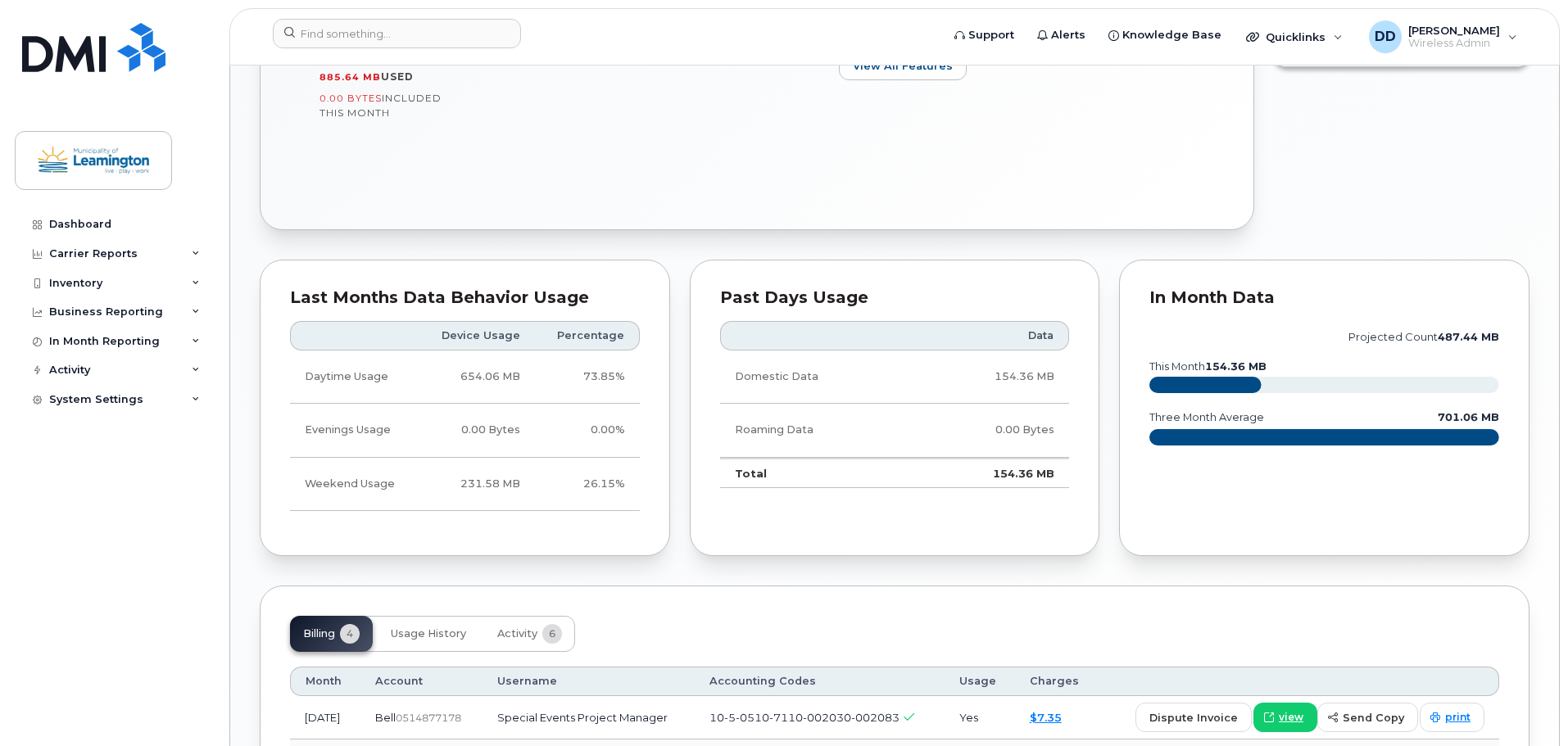
scroll to position [818, 0]
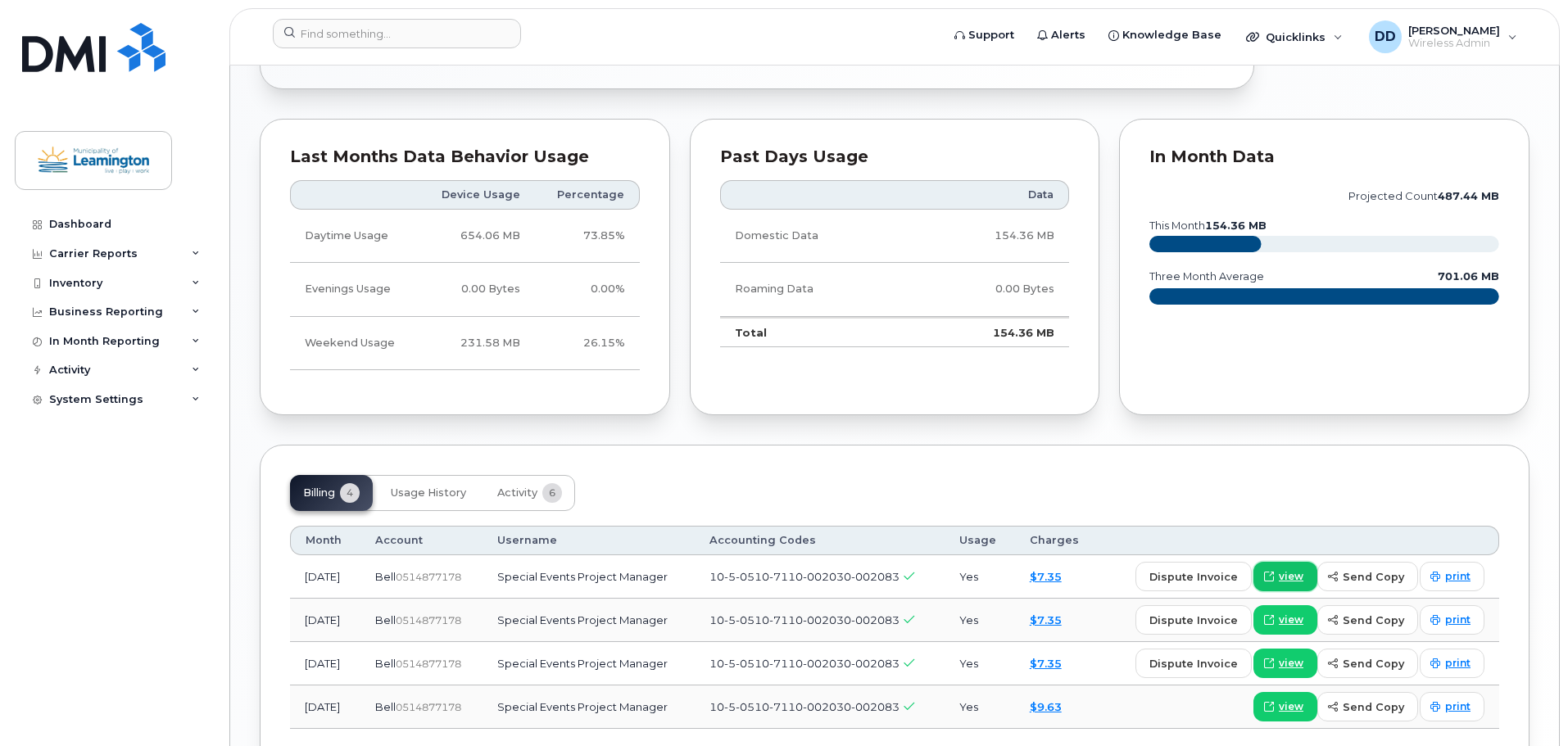
click at [1289, 575] on span "view" at bounding box center [1290, 575] width 24 height 15
click at [389, 37] on input at bounding box center [397, 33] width 248 height 29
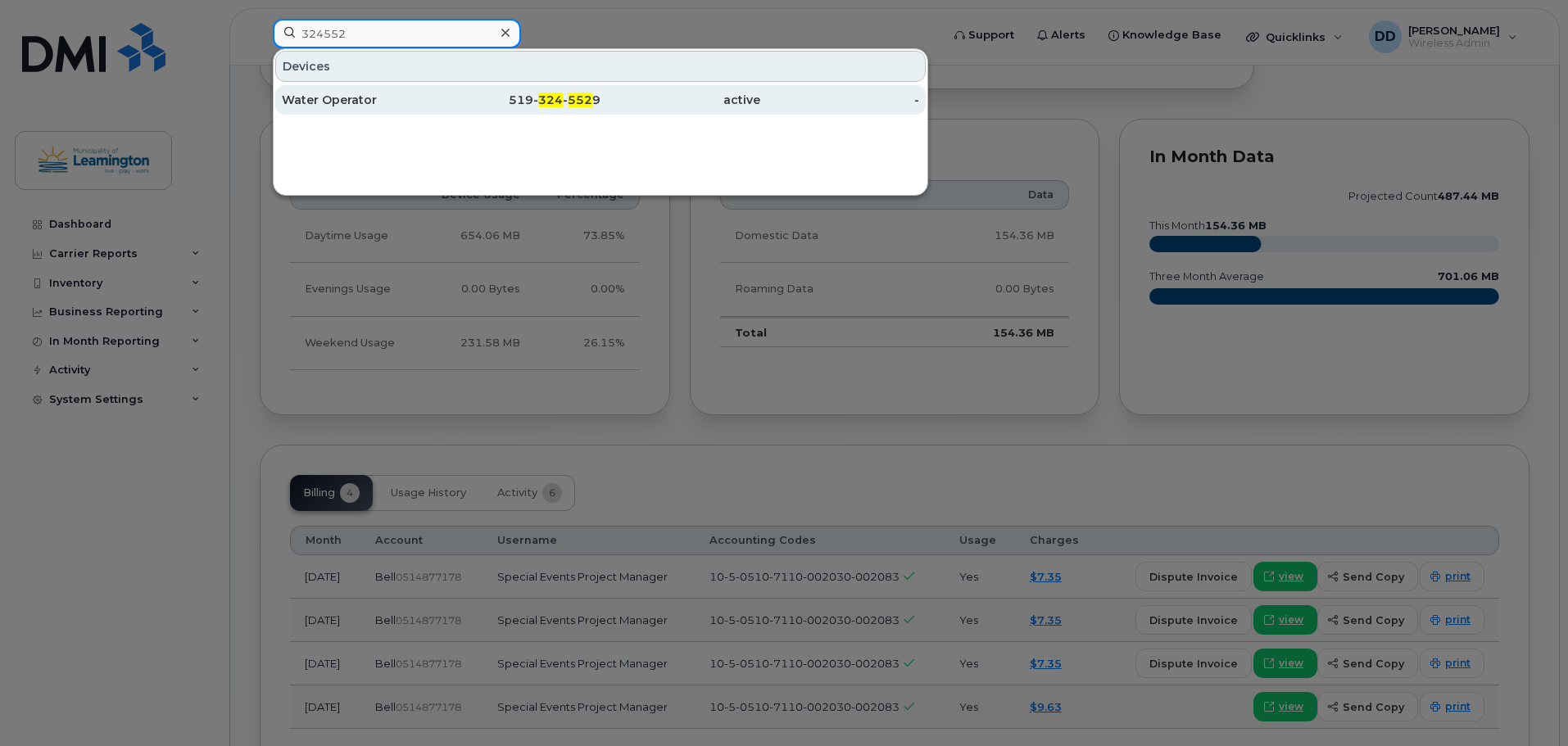
type input "324552"
click at [329, 104] on div "Water Operator" at bounding box center [362, 99] width 160 height 17
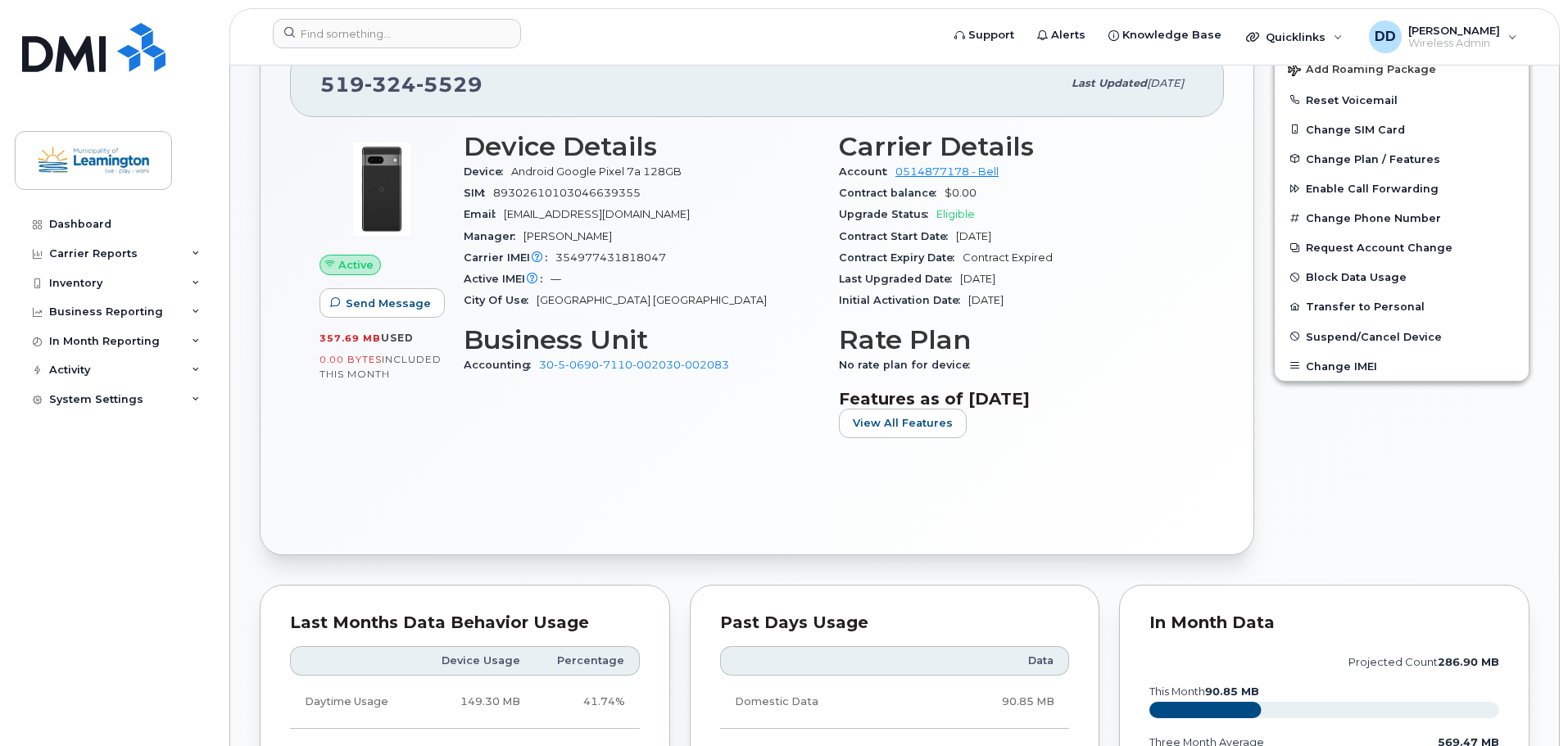
scroll to position [410, 0]
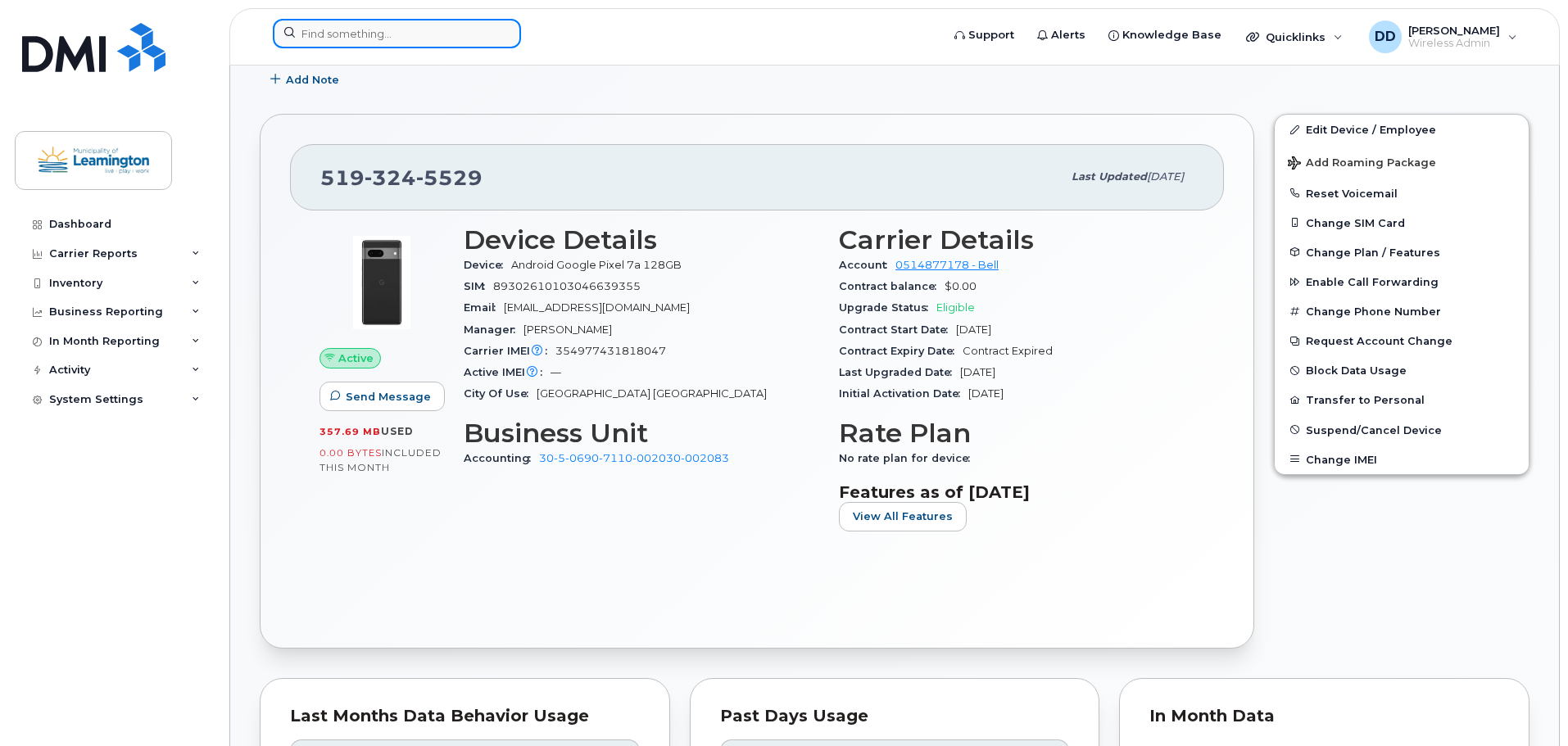
click at [416, 42] on input at bounding box center [397, 33] width 248 height 29
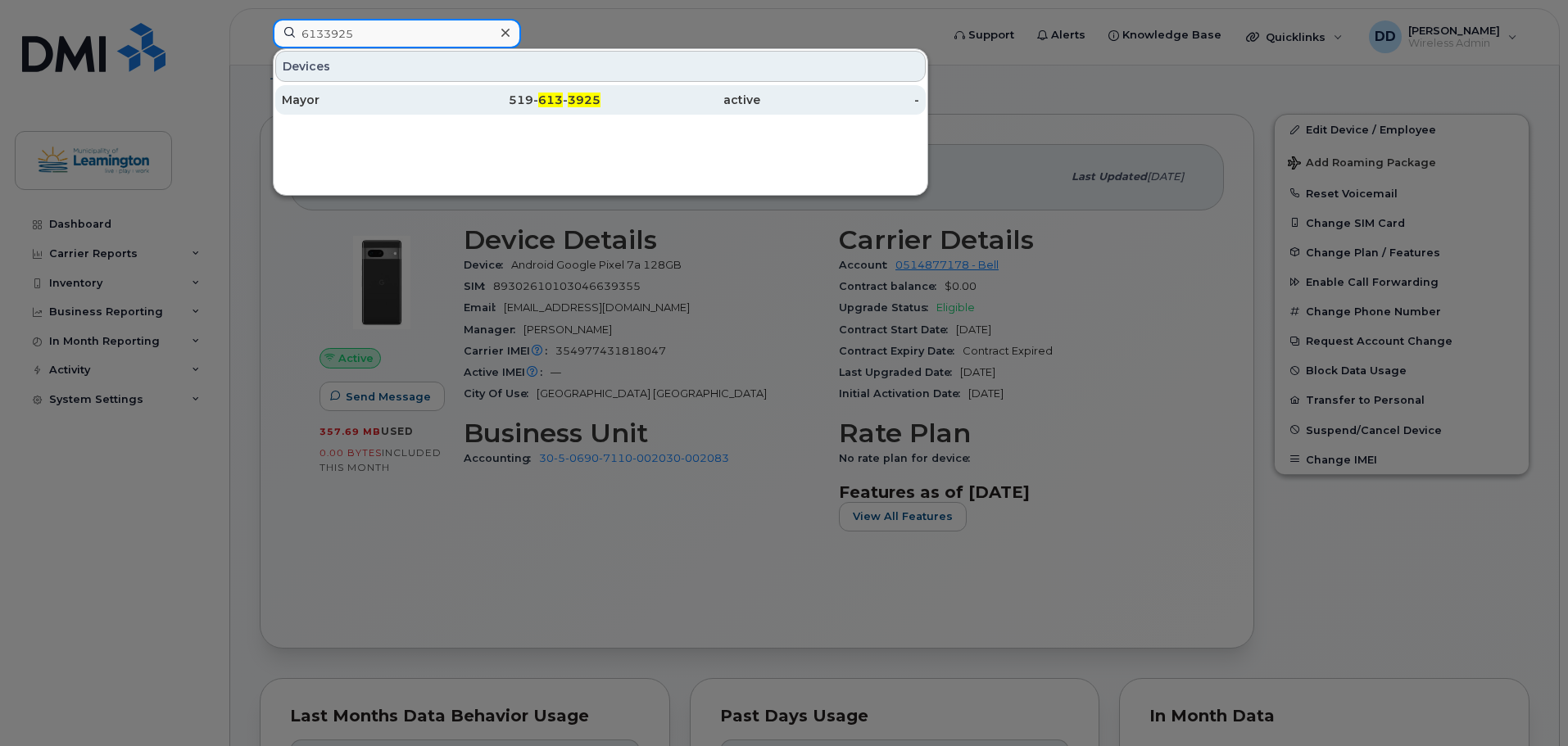
type input "6133925"
click at [482, 101] on div "519- 613 - 3925" at bounding box center [521, 99] width 160 height 17
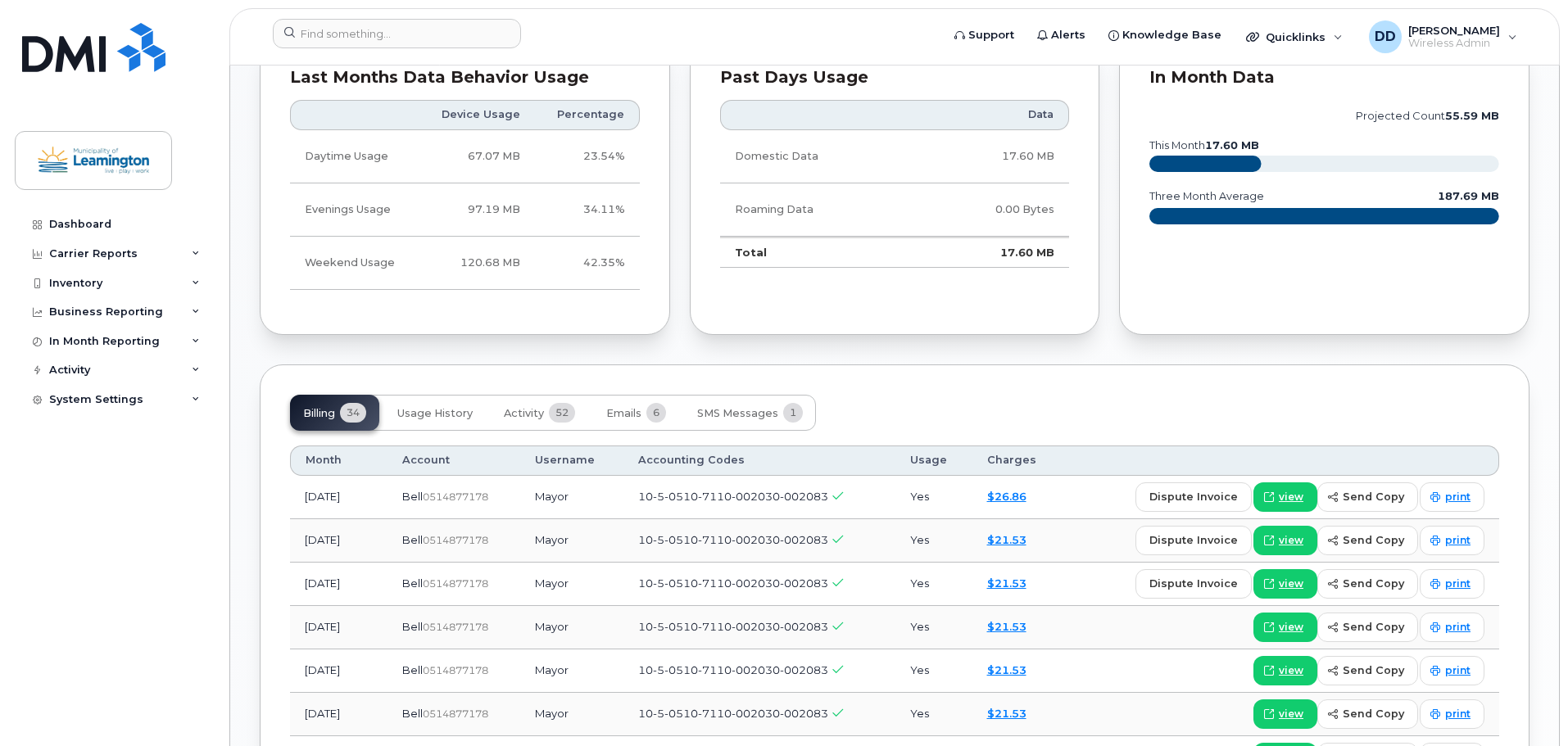
scroll to position [900, 0]
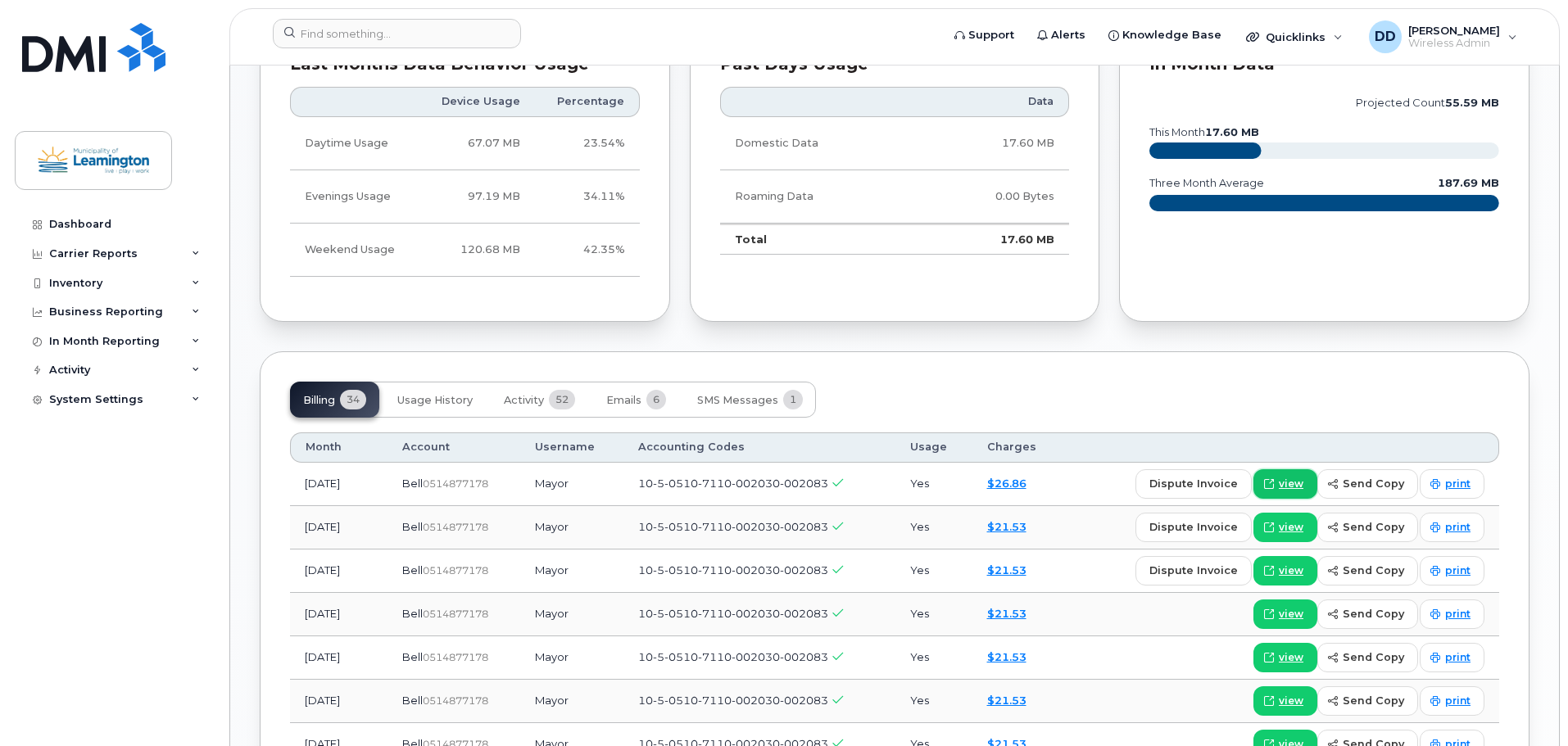
click at [1309, 482] on link "view" at bounding box center [1284, 484] width 63 height 29
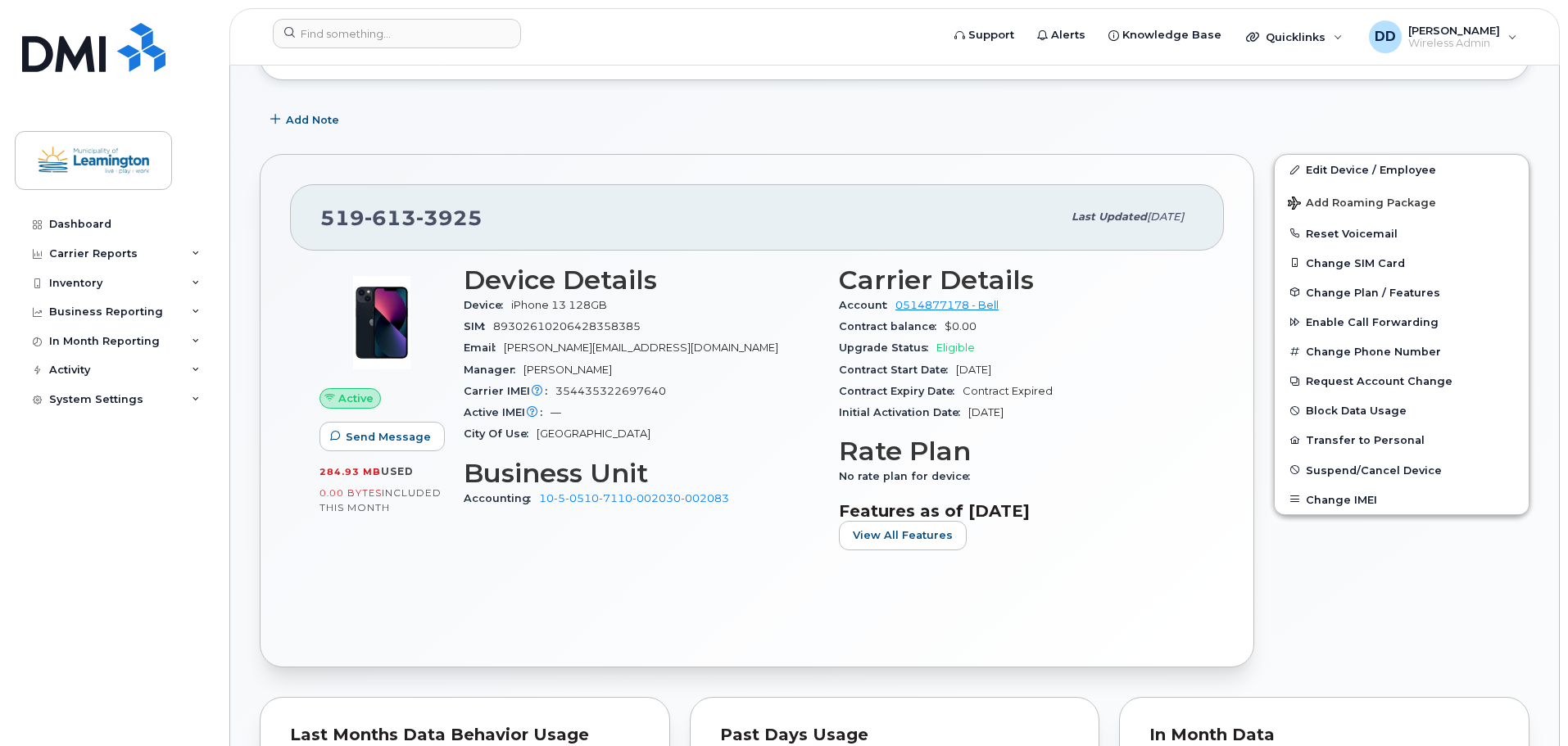
scroll to position [82, 0]
